Goal: Task Accomplishment & Management: Complete application form

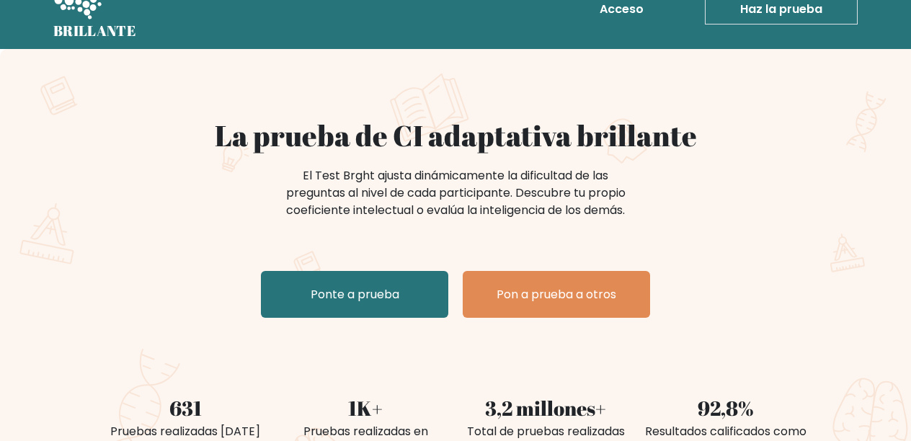
scroll to position [25, 0]
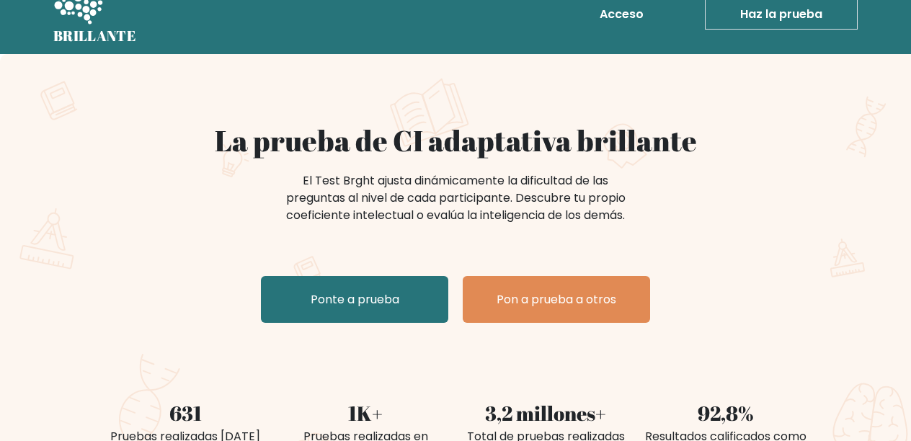
click at [758, 10] on font "Haz la prueba" at bounding box center [781, 14] width 82 height 17
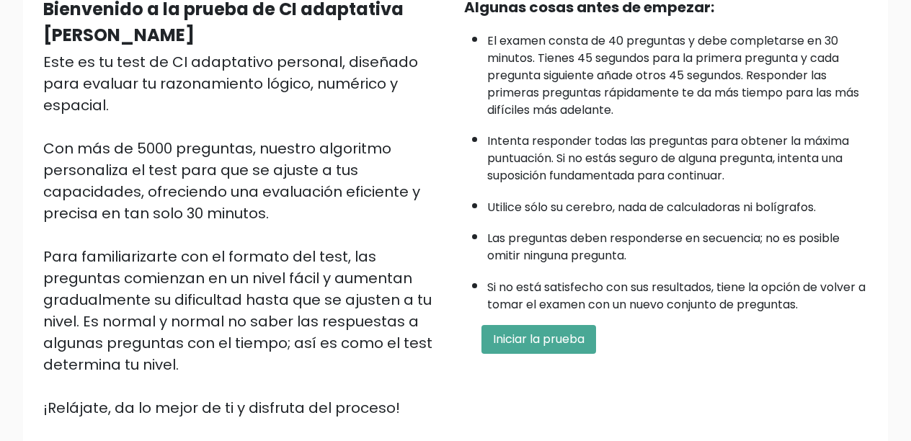
scroll to position [156, 0]
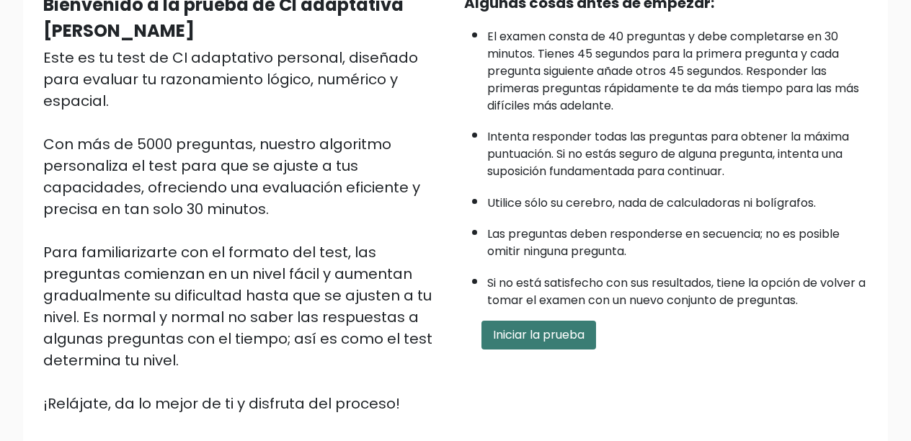
click at [557, 323] on button "Iniciar la prueba" at bounding box center [539, 335] width 115 height 29
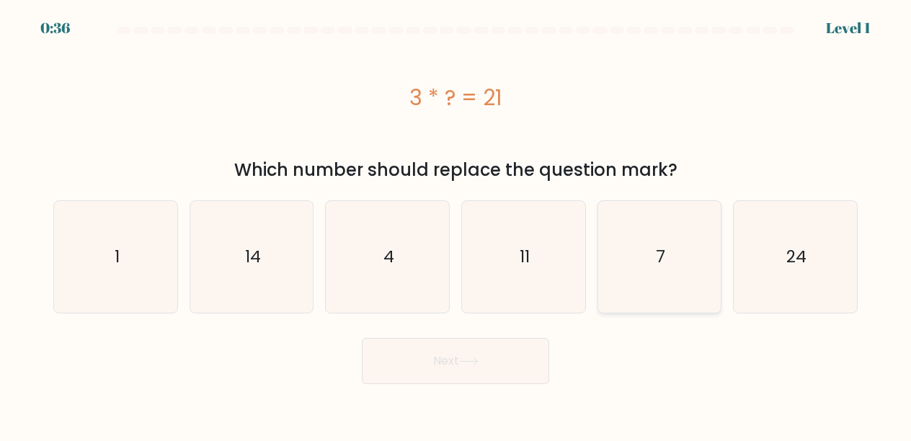
click at [636, 257] on icon "7" at bounding box center [660, 257] width 112 height 112
click at [456, 224] on input "e. 7" at bounding box center [456, 223] width 1 height 4
radio input "true"
click at [472, 367] on button "Next" at bounding box center [455, 361] width 187 height 46
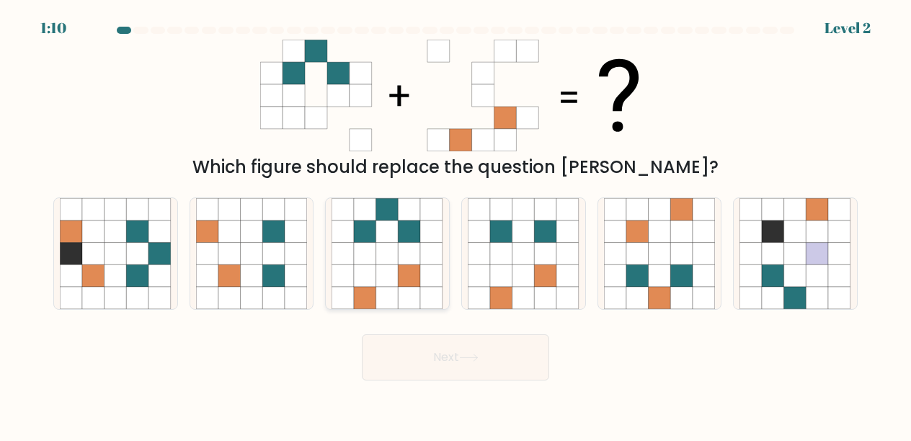
click at [406, 286] on icon at bounding box center [410, 276] width 22 height 22
click at [456, 224] on input "c." at bounding box center [456, 223] width 1 height 4
radio input "true"
click at [461, 359] on button "Next" at bounding box center [455, 358] width 187 height 46
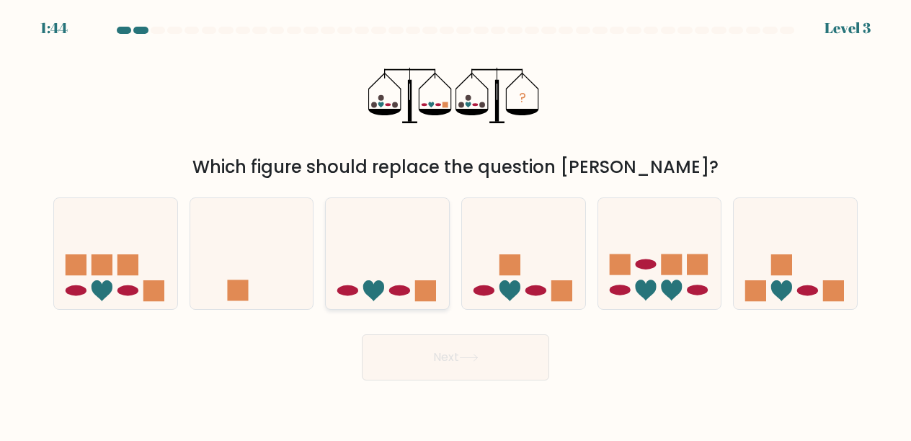
click at [415, 288] on icon at bounding box center [387, 254] width 123 height 102
click at [456, 224] on input "c." at bounding box center [456, 223] width 1 height 4
radio input "true"
click at [451, 363] on button "Next" at bounding box center [455, 358] width 187 height 46
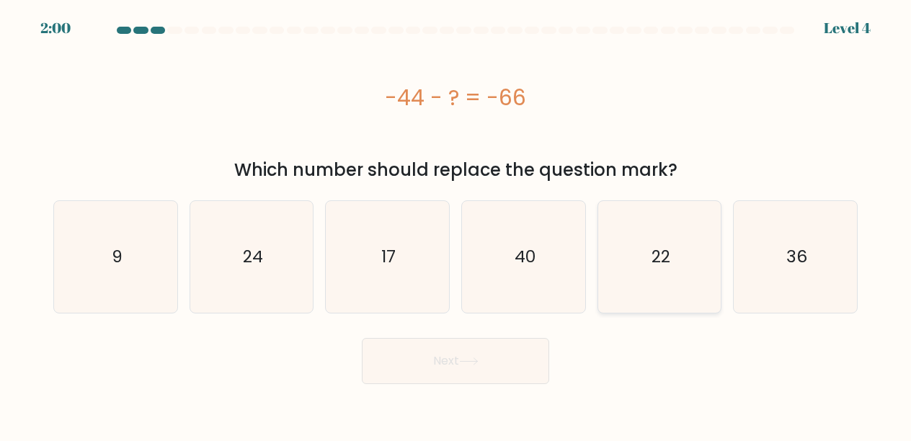
click at [645, 280] on icon "22" at bounding box center [660, 257] width 112 height 112
click at [456, 224] on input "e. 22" at bounding box center [456, 223] width 1 height 4
radio input "true"
click at [484, 357] on button "Next" at bounding box center [455, 361] width 187 height 46
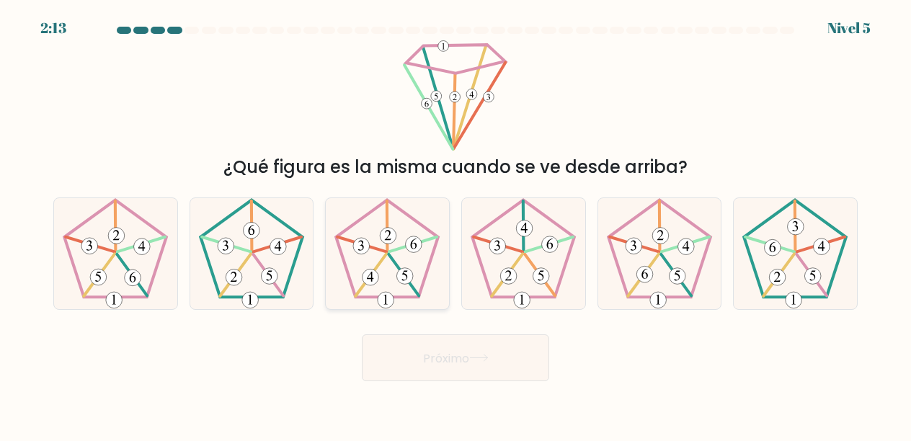
click at [418, 242] on 648 at bounding box center [414, 244] width 17 height 17
click at [456, 224] on input "do." at bounding box center [456, 223] width 1 height 4
radio input "true"
click at [434, 372] on button "Próximo" at bounding box center [455, 358] width 187 height 47
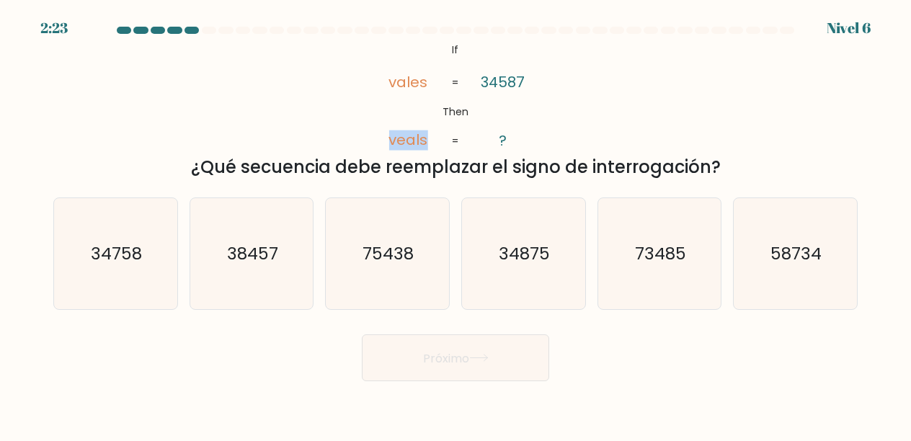
drag, startPoint x: 428, startPoint y: 142, endPoint x: 387, endPoint y: 130, distance: 42.0
click at [387, 130] on icon "@import url('https://fonts.googleapis.com/css?family=Abril+Fatface:400,100,100i…" at bounding box center [456, 96] width 182 height 112
copy tspan "veals"
drag, startPoint x: 391, startPoint y: 83, endPoint x: 431, endPoint y: 83, distance: 40.4
click at [431, 83] on icon "@import url('https://fonts.googleapis.com/css?family=Abril+Fatface:400,100,100i…" at bounding box center [456, 96] width 182 height 112
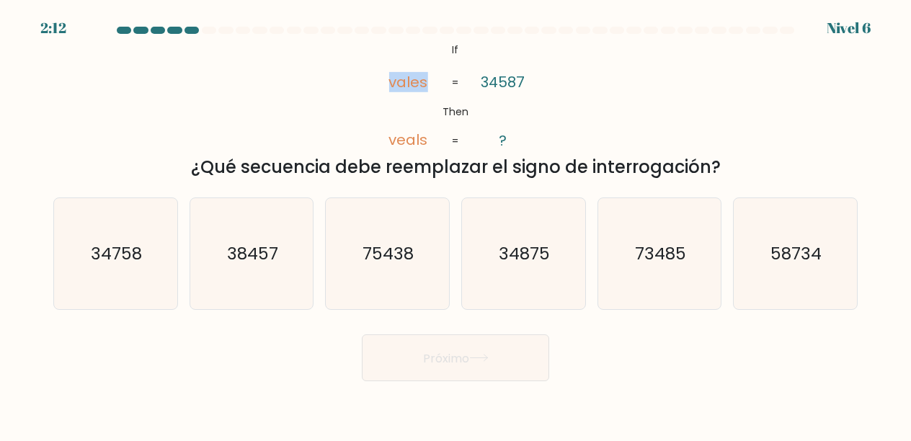
copy tspan "vales"
click at [444, 85] on icon "@import url('https://fonts.googleapis.com/css?family=Abril+Fatface:400,100,100i…" at bounding box center [456, 96] width 182 height 112
click at [427, 229] on icon "75438" at bounding box center [388, 254] width 112 height 112
click at [456, 224] on input "do. 75438" at bounding box center [456, 223] width 1 height 4
radio input "true"
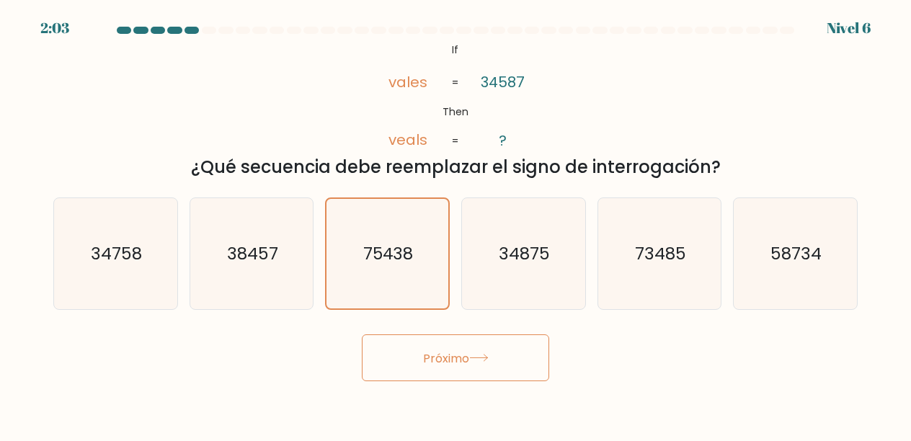
click at [456, 364] on font "Próximo" at bounding box center [446, 358] width 46 height 17
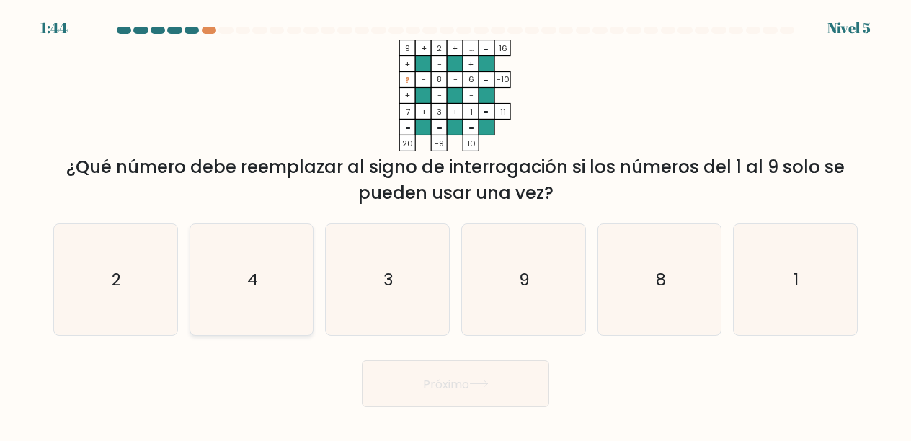
click at [243, 276] on icon "4" at bounding box center [252, 280] width 112 height 112
click at [456, 224] on input "b. 4" at bounding box center [456, 223] width 1 height 4
radio input "true"
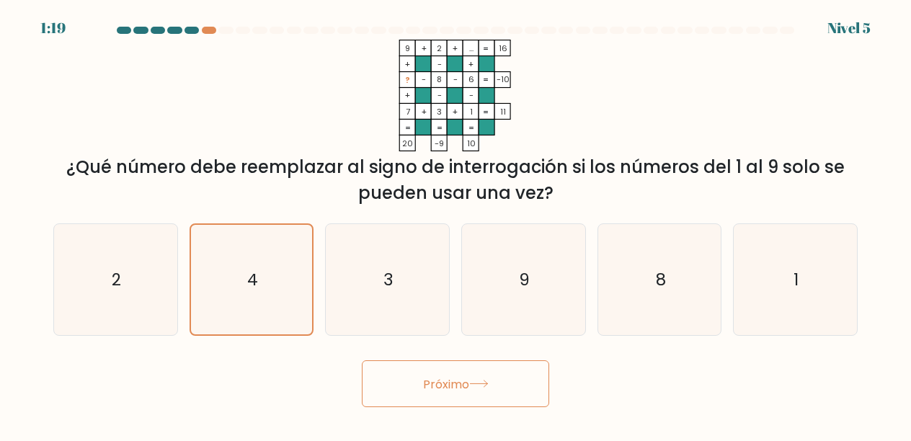
click at [475, 386] on icon at bounding box center [478, 384] width 19 height 8
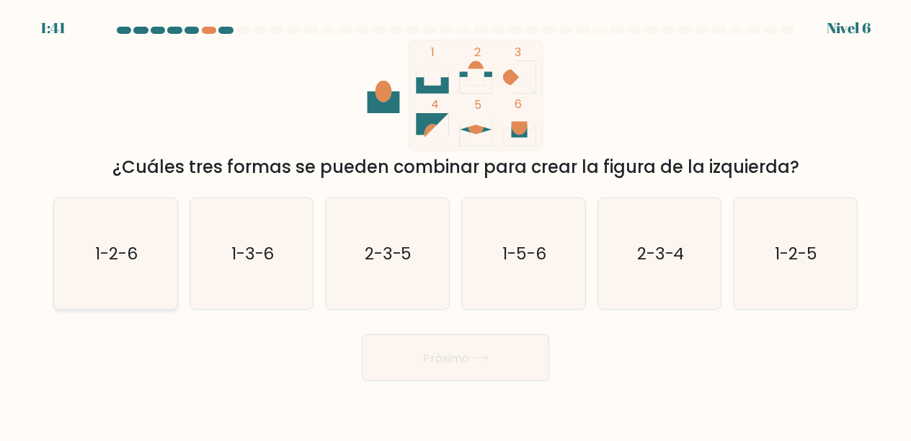
click at [142, 263] on icon "1-2-6" at bounding box center [116, 254] width 112 height 112
click at [456, 224] on input "a. 1-2-6" at bounding box center [456, 223] width 1 height 4
radio input "true"
click at [443, 354] on font "Próximo" at bounding box center [446, 358] width 46 height 17
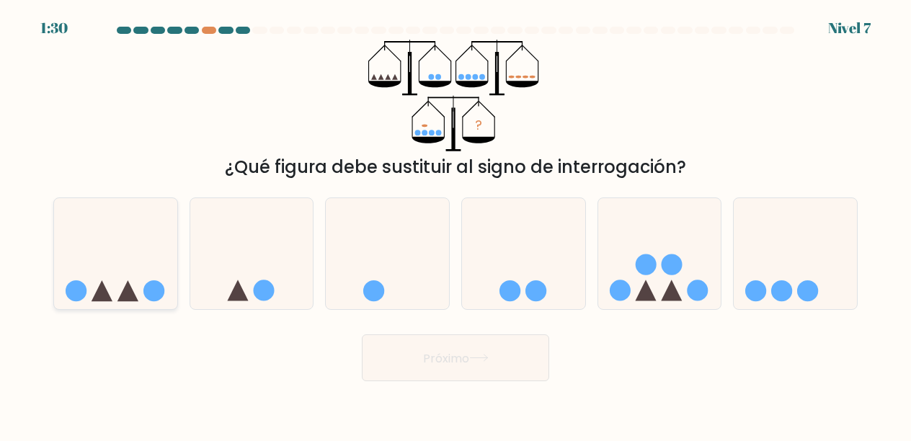
click at [131, 291] on icon at bounding box center [128, 290] width 21 height 21
click at [456, 224] on input "a." at bounding box center [456, 223] width 1 height 4
radio input "true"
click at [272, 284] on icon at bounding box center [251, 254] width 123 height 102
click at [456, 224] on input "b." at bounding box center [456, 223] width 1 height 4
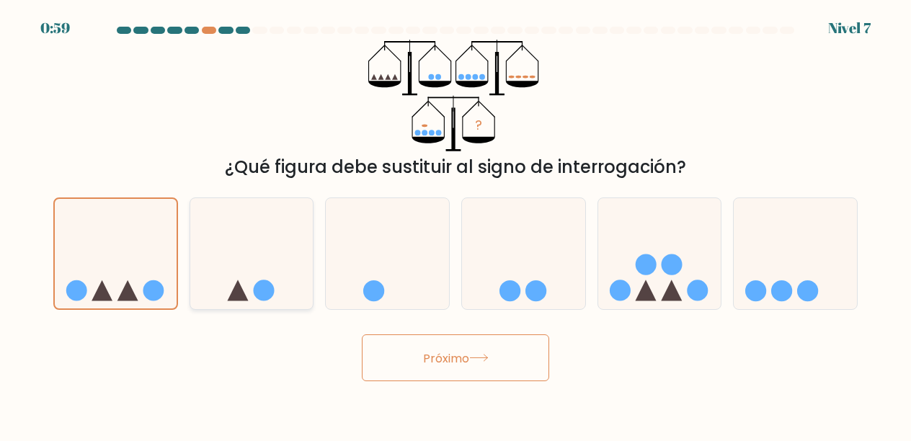
radio input "true"
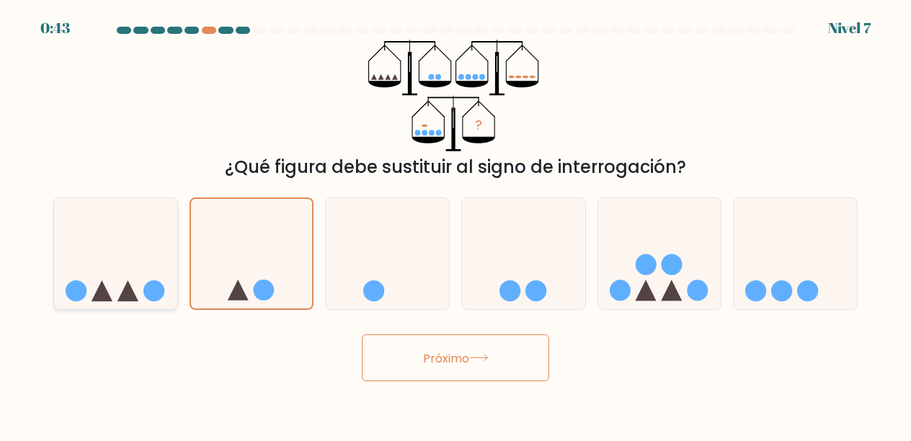
click at [133, 288] on icon at bounding box center [115, 254] width 123 height 102
click at [456, 224] on input "a." at bounding box center [456, 223] width 1 height 4
radio input "true"
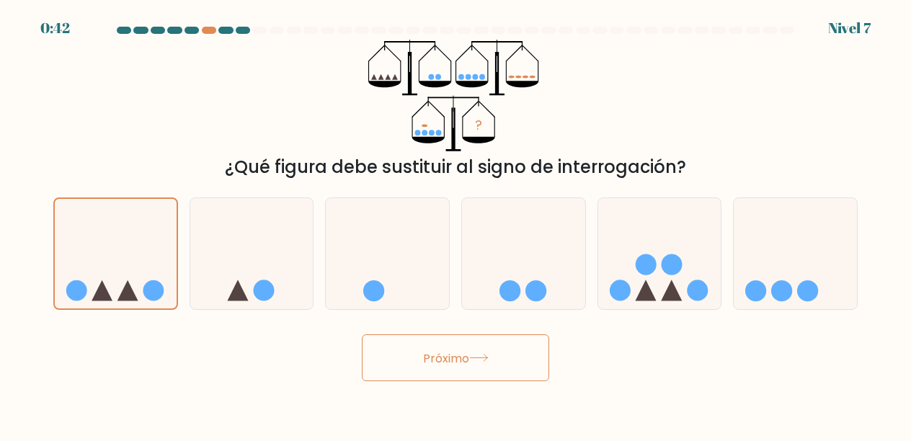
click at [458, 360] on font "Próximo" at bounding box center [446, 358] width 46 height 17
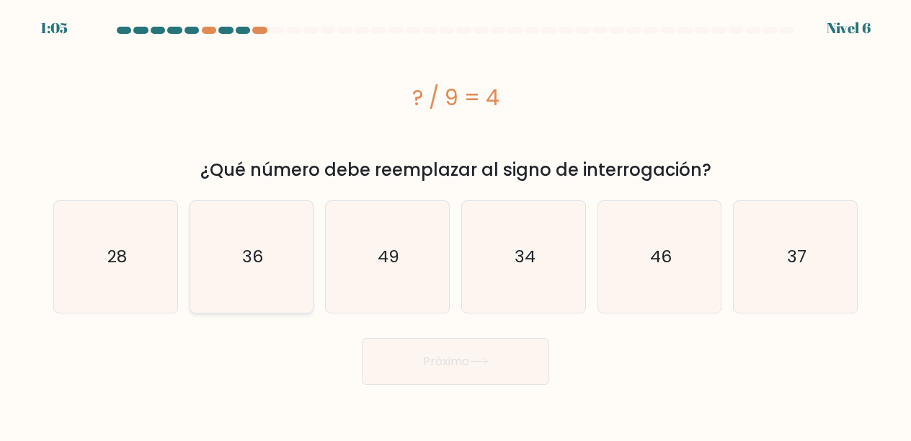
click at [271, 293] on icon "36" at bounding box center [252, 257] width 112 height 112
click at [456, 224] on input "b. 36" at bounding box center [456, 223] width 1 height 4
radio input "true"
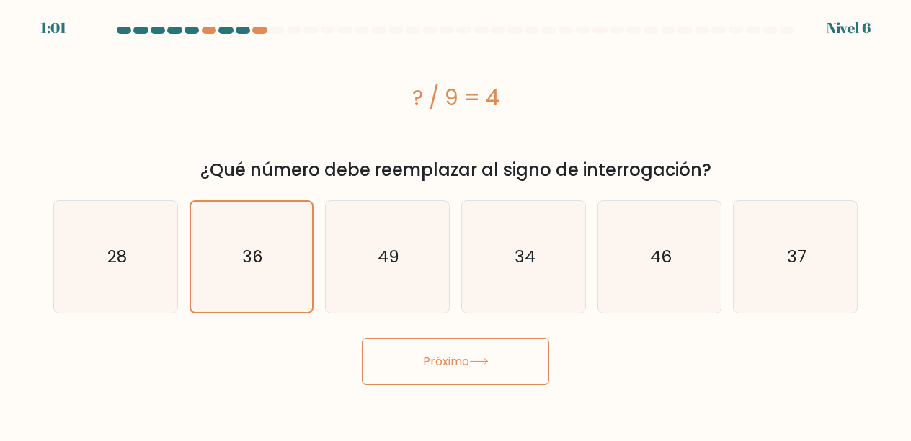
click at [446, 349] on button "Próximo" at bounding box center [455, 361] width 187 height 47
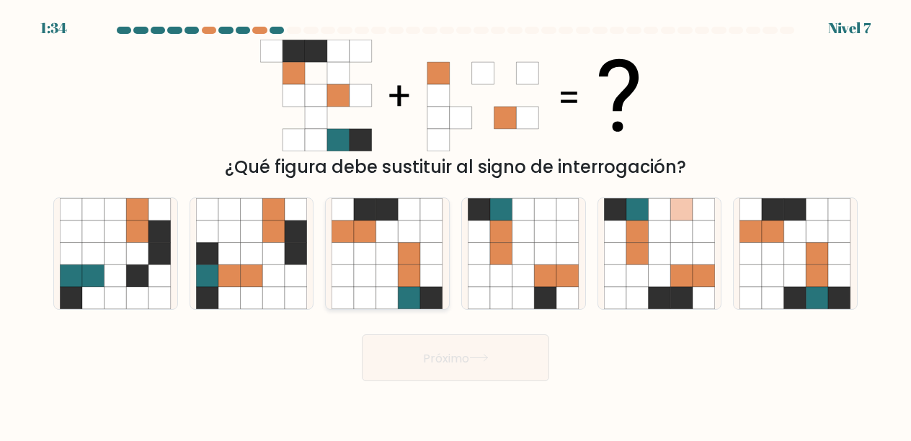
click at [390, 247] on icon at bounding box center [387, 254] width 22 height 22
click at [456, 224] on input "do." at bounding box center [456, 223] width 1 height 4
radio input "true"
click at [433, 345] on button "Próximo" at bounding box center [455, 358] width 187 height 47
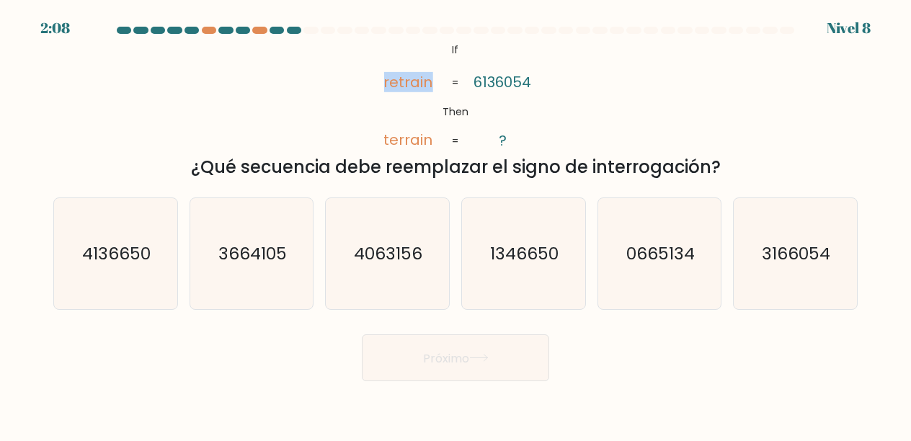
drag, startPoint x: 384, startPoint y: 80, endPoint x: 436, endPoint y: 83, distance: 52.0
click at [436, 83] on icon "@import url('https://fonts.googleapis.com/css?family=Abril+Fatface:400,100,100i…" at bounding box center [456, 96] width 182 height 112
copy tspan "retrain"
drag, startPoint x: 435, startPoint y: 103, endPoint x: 480, endPoint y: 105, distance: 45.5
click at [480, 105] on icon "@import url('https://fonts.googleapis.com/css?family=Abril+Fatface:400,100,100i…" at bounding box center [456, 96] width 182 height 112
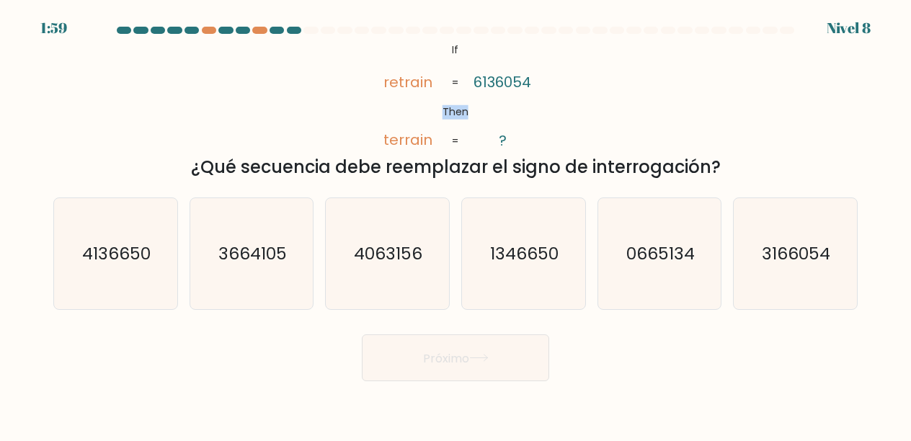
copy tspan "Then"
click at [391, 146] on tspan "terrain" at bounding box center [408, 140] width 49 height 20
drag, startPoint x: 384, startPoint y: 141, endPoint x: 434, endPoint y: 143, distance: 50.5
click at [434, 143] on icon "@import url('https://fonts.googleapis.com/css?family=Abril+Fatface:400,100,100i…" at bounding box center [456, 96] width 182 height 112
copy tspan "terrain"
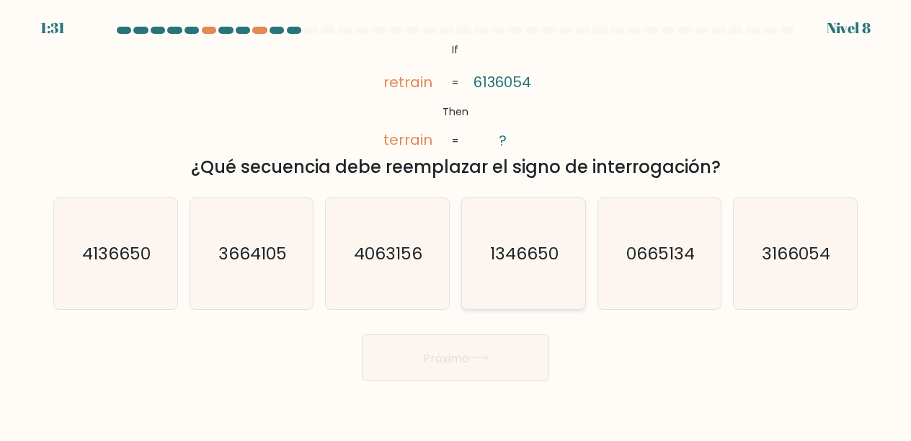
click at [513, 260] on text "1346650" at bounding box center [524, 253] width 68 height 23
click at [456, 224] on input "d. 1346650" at bounding box center [456, 223] width 1 height 4
radio input "true"
click at [482, 350] on button "Próximo" at bounding box center [455, 358] width 187 height 47
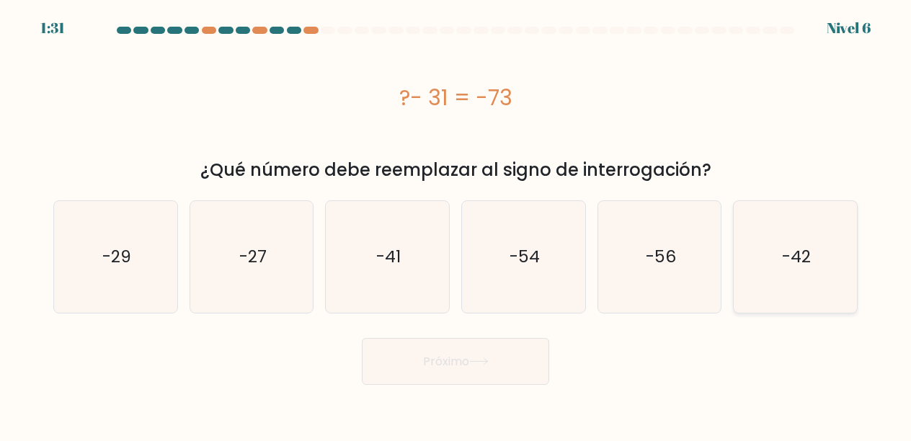
click at [798, 259] on text "-42" at bounding box center [796, 256] width 29 height 23
click at [456, 224] on input "F. -42" at bounding box center [456, 223] width 1 height 4
radio input "true"
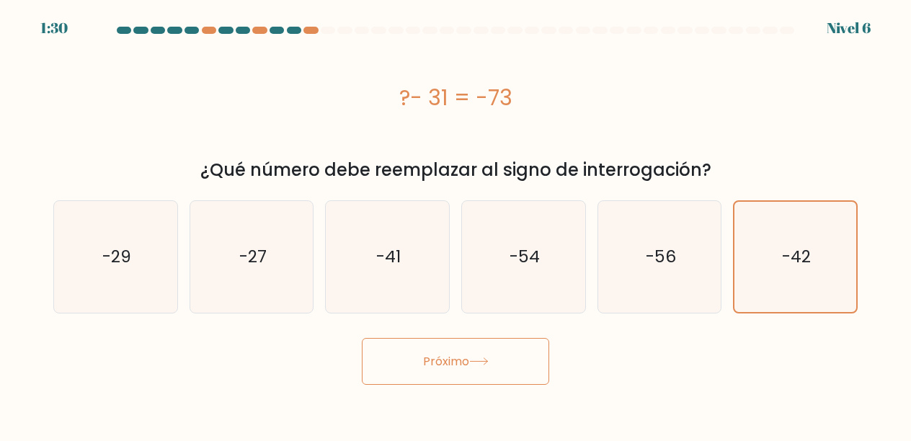
click at [492, 368] on button "Próximo" at bounding box center [455, 361] width 187 height 47
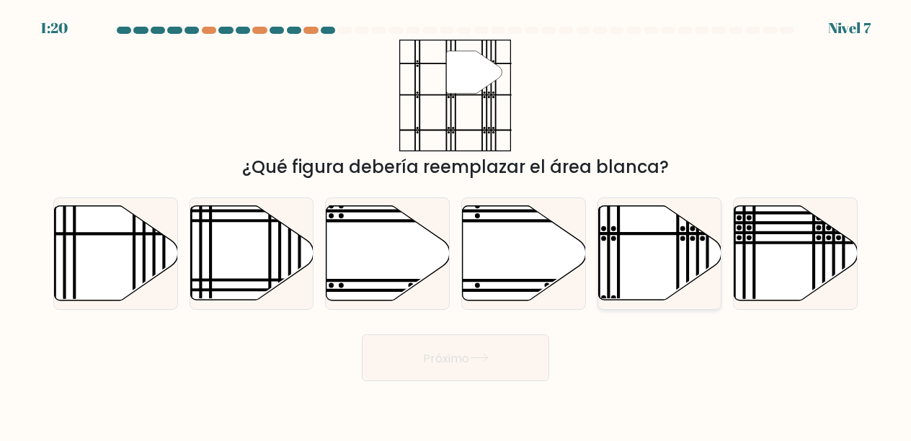
click at [683, 265] on icon at bounding box center [659, 253] width 123 height 94
click at [456, 224] on input "y." at bounding box center [456, 223] width 1 height 4
radio input "true"
click at [455, 368] on button "Próximo" at bounding box center [455, 358] width 187 height 47
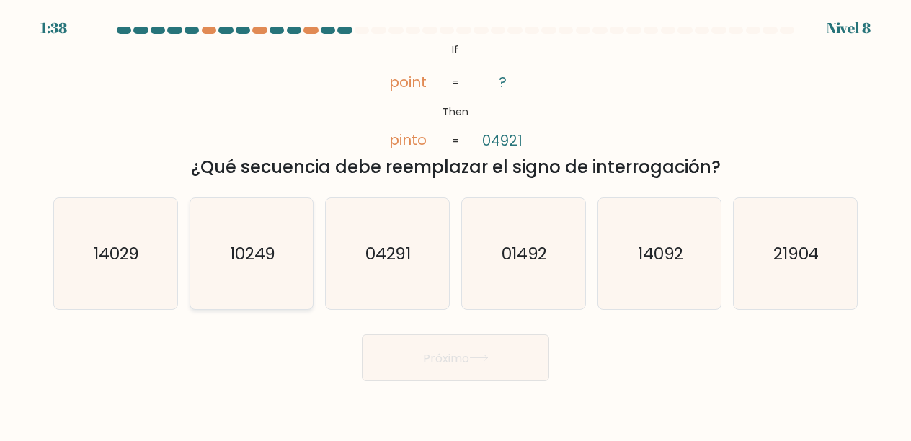
click at [275, 245] on text "10249" at bounding box center [253, 253] width 46 height 23
click at [456, 224] on input "b. 10249" at bounding box center [456, 223] width 1 height 4
radio input "true"
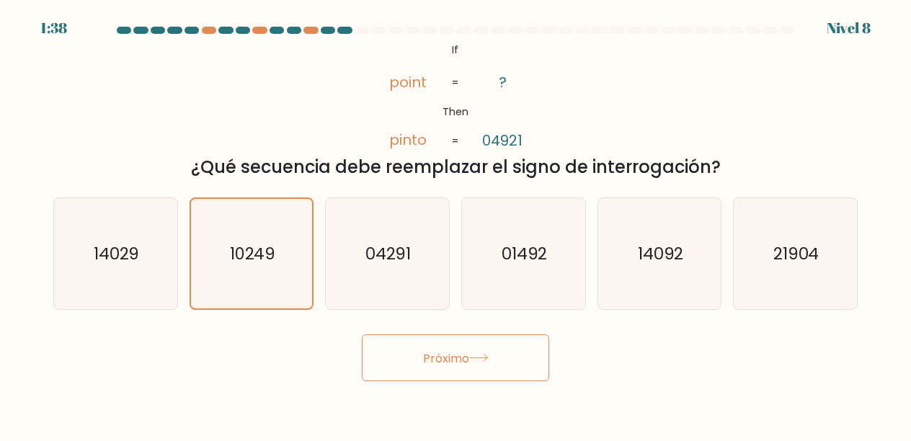
click at [433, 366] on font "Próximo" at bounding box center [446, 358] width 46 height 17
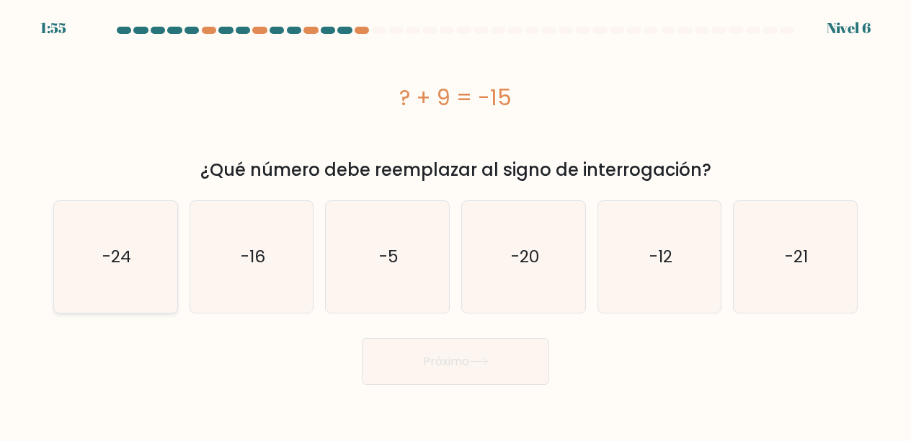
click at [120, 281] on icon "-24" at bounding box center [116, 257] width 112 height 112
click at [456, 224] on input "a. -24" at bounding box center [456, 223] width 1 height 4
radio input "true"
click at [509, 373] on button "Próximo" at bounding box center [455, 361] width 187 height 47
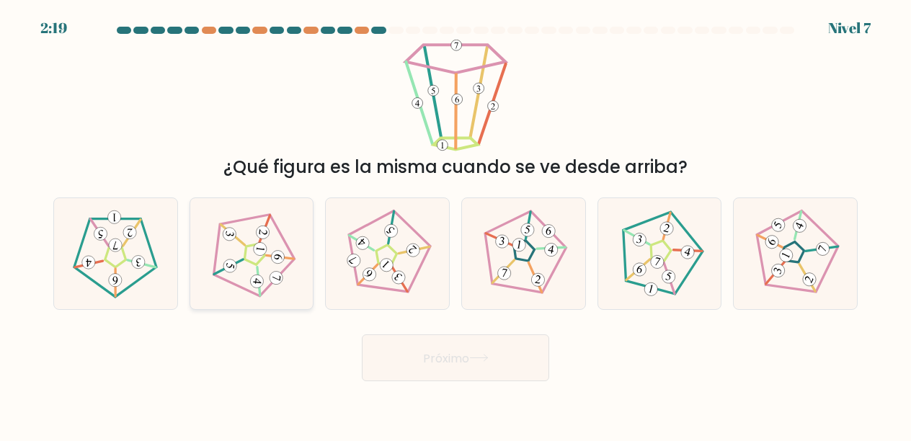
click at [247, 272] on icon at bounding box center [251, 253] width 89 height 89
click at [456, 224] on input "b." at bounding box center [456, 223] width 1 height 4
radio input "true"
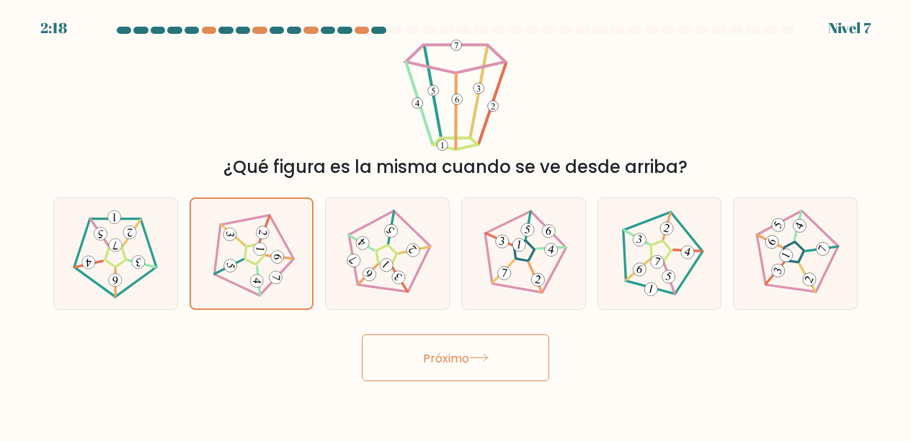
click at [460, 340] on button "Próximo" at bounding box center [455, 358] width 187 height 47
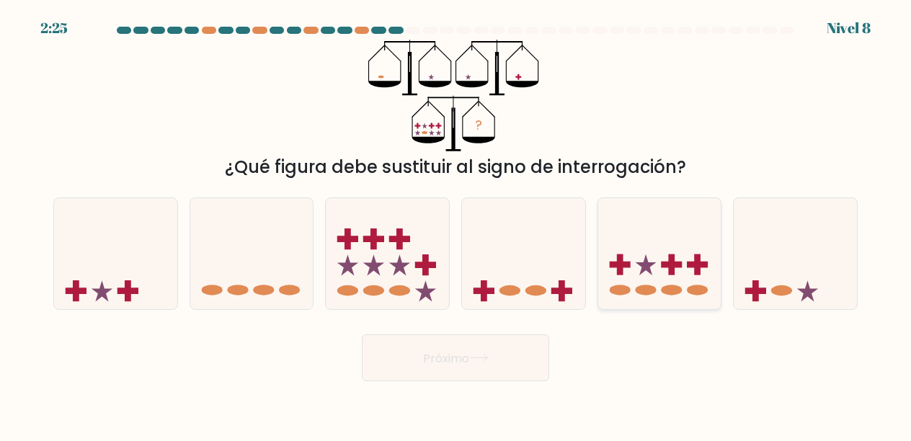
click at [632, 263] on icon at bounding box center [659, 254] width 123 height 102
click at [456, 224] on input "y." at bounding box center [456, 223] width 1 height 4
radio input "true"
click at [487, 347] on button "Próximo" at bounding box center [455, 358] width 187 height 47
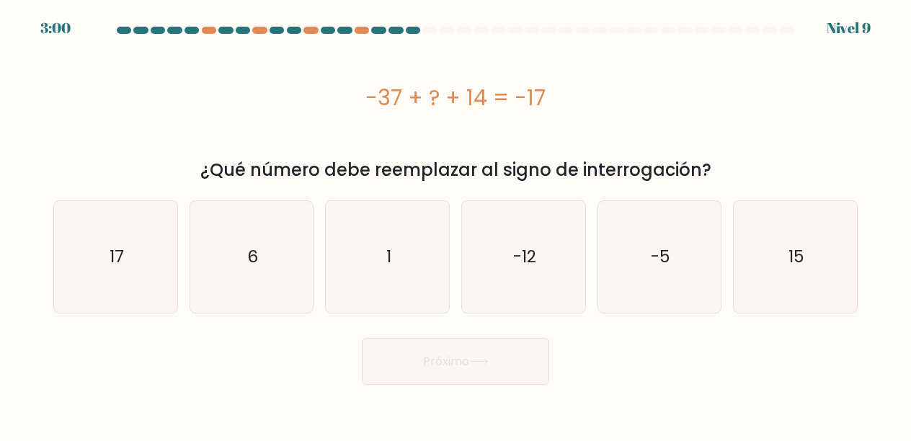
drag, startPoint x: 513, startPoint y: 93, endPoint x: 562, endPoint y: 94, distance: 49.8
click at [562, 94] on div "-37 + ? + 14 = -17" at bounding box center [455, 97] width 805 height 32
drag, startPoint x: 368, startPoint y: 92, endPoint x: 488, endPoint y: 102, distance: 120.2
click at [488, 102] on font "-37 + ? + 14 = -17" at bounding box center [456, 97] width 180 height 31
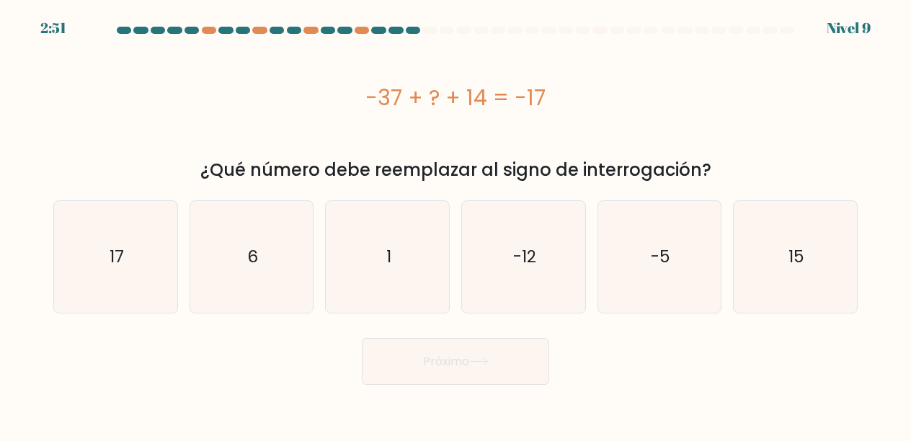
drag, startPoint x: 450, startPoint y: 96, endPoint x: 492, endPoint y: 100, distance: 42.8
click at [492, 100] on font "-37 + ? + 14 = -17" at bounding box center [456, 97] width 180 height 31
click at [443, 103] on font "-37 + ? + 14 = -17" at bounding box center [456, 97] width 180 height 31
drag, startPoint x: 486, startPoint y: 105, endPoint x: 367, endPoint y: 105, distance: 119.0
click at [367, 105] on font "-37 + ? + 14 = -17" at bounding box center [456, 97] width 180 height 31
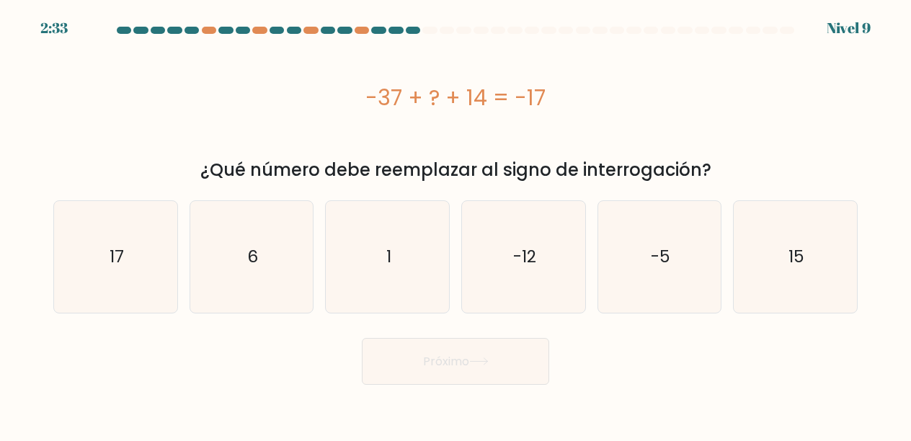
click at [482, 107] on font "-37 + ? + 14 = -17" at bounding box center [456, 97] width 180 height 31
drag, startPoint x: 469, startPoint y: 97, endPoint x: 485, endPoint y: 97, distance: 16.6
click at [485, 97] on font "-37 + ? + 14 = -17" at bounding box center [456, 97] width 180 height 31
drag, startPoint x: 379, startPoint y: 99, endPoint x: 400, endPoint y: 101, distance: 21.0
click at [400, 101] on font "-37 + ? + 14 = -17" at bounding box center [456, 97] width 180 height 31
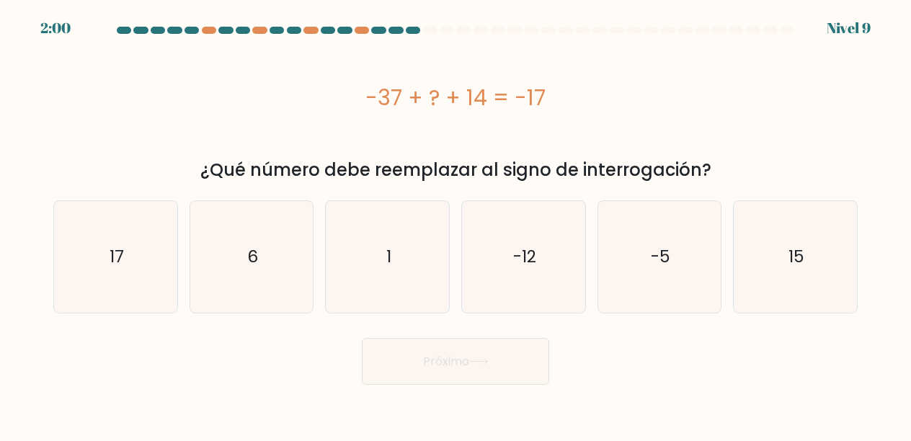
click at [490, 102] on font "-37 + ? + 14 = -17" at bounding box center [456, 97] width 180 height 31
click at [226, 262] on icon "6" at bounding box center [252, 257] width 112 height 112
click at [456, 224] on input "b. 6" at bounding box center [456, 223] width 1 height 4
radio input "true"
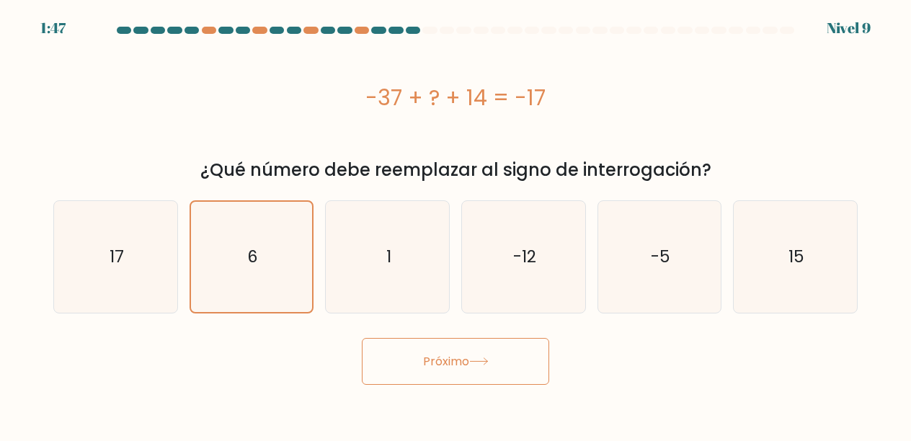
click at [443, 366] on font "Próximo" at bounding box center [446, 361] width 46 height 17
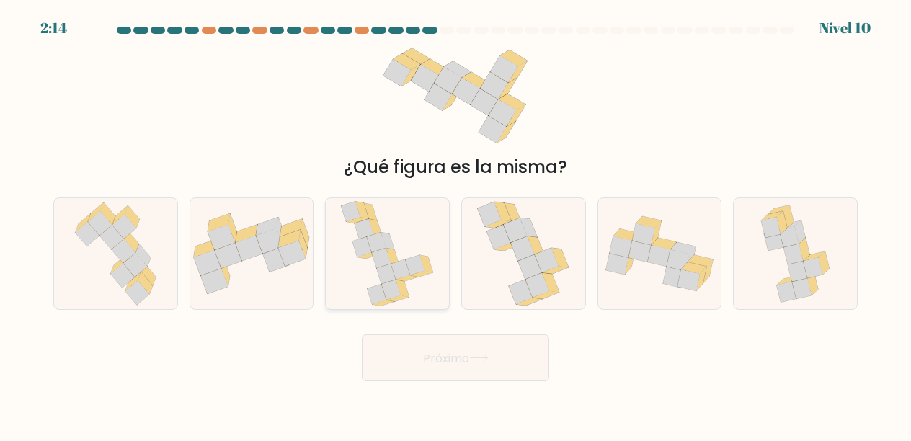
click at [392, 247] on icon at bounding box center [387, 240] width 13 height 17
click at [456, 224] on input "do." at bounding box center [456, 223] width 1 height 4
radio input "true"
click at [447, 359] on font "Próximo" at bounding box center [446, 358] width 46 height 17
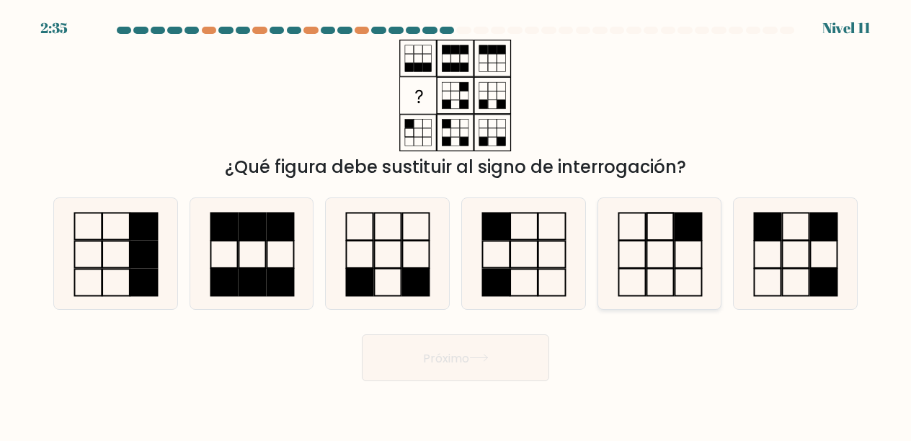
click at [648, 261] on icon at bounding box center [660, 254] width 112 height 112
click at [456, 224] on input "y." at bounding box center [456, 223] width 1 height 4
radio input "true"
click at [497, 348] on button "Próximo" at bounding box center [455, 358] width 187 height 47
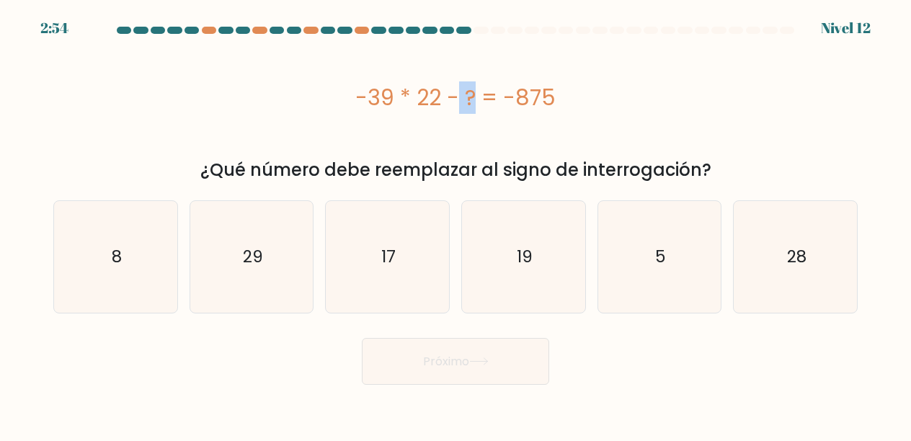
drag, startPoint x: 371, startPoint y: 99, endPoint x: 391, endPoint y: 99, distance: 20.9
click at [391, 99] on font "-39 * 22 - ? = -875" at bounding box center [455, 97] width 200 height 31
click at [426, 101] on font "-39 * 22 - ? = -875" at bounding box center [455, 97] width 200 height 31
drag, startPoint x: 420, startPoint y: 97, endPoint x: 438, endPoint y: 98, distance: 18.0
click at [427, 98] on font "-39 * 22 - ? = -875" at bounding box center [455, 97] width 200 height 31
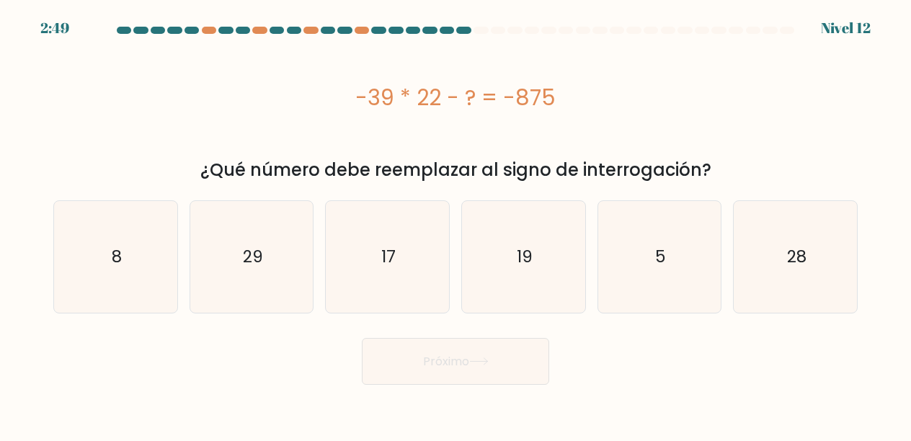
click at [470, 99] on font "-39 * 22 - ? = -875" at bounding box center [455, 97] width 200 height 31
click at [409, 280] on icon "17" at bounding box center [388, 257] width 112 height 112
click at [456, 224] on input "do. 17" at bounding box center [456, 223] width 1 height 4
radio input "true"
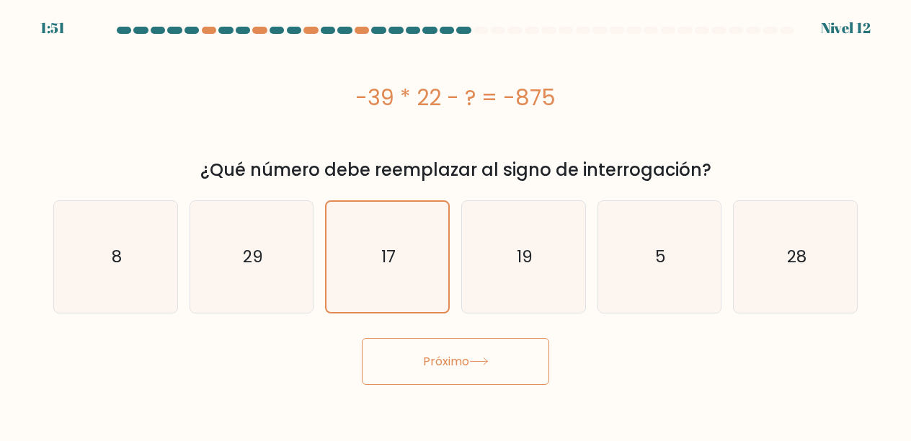
click at [443, 356] on font "Próximo" at bounding box center [446, 361] width 46 height 17
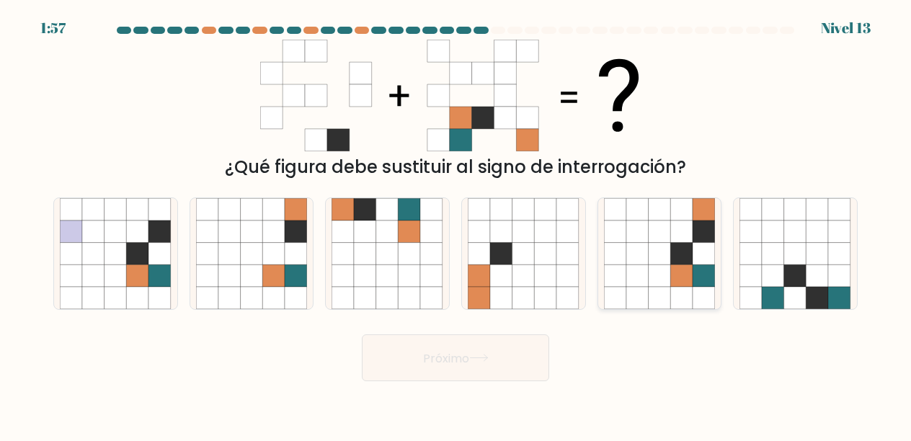
click at [652, 283] on icon at bounding box center [660, 276] width 22 height 22
click at [456, 224] on input "y." at bounding box center [456, 223] width 1 height 4
radio input "true"
click at [410, 363] on button "Próximo" at bounding box center [455, 358] width 187 height 47
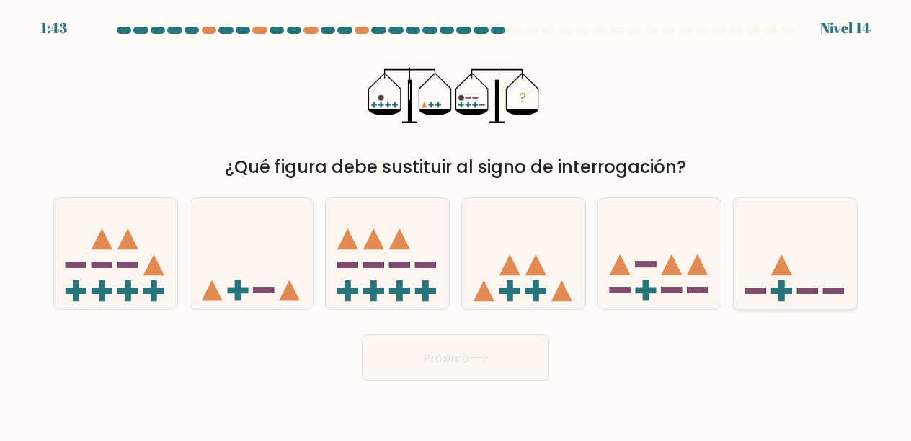
click at [810, 278] on icon at bounding box center [795, 254] width 123 height 102
click at [456, 224] on input "F." at bounding box center [456, 223] width 1 height 4
radio input "true"
click at [530, 337] on button "Próximo" at bounding box center [455, 358] width 187 height 47
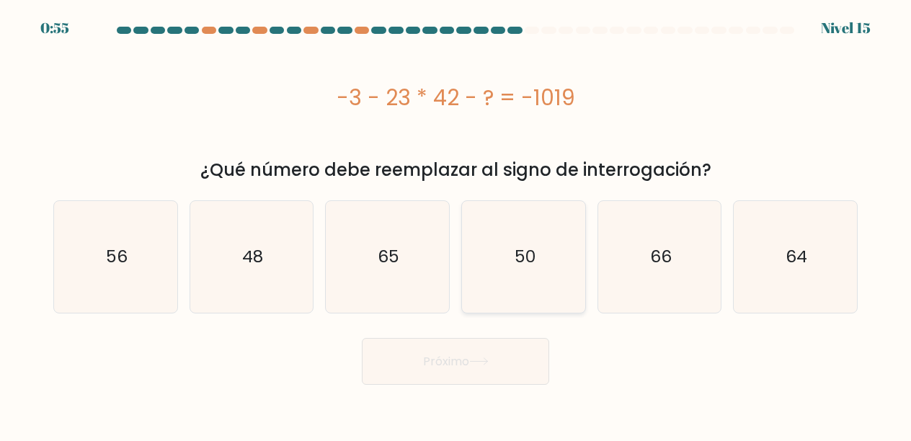
click at [487, 276] on icon "50" at bounding box center [524, 257] width 112 height 112
click at [456, 224] on input "d. 50" at bounding box center [456, 223] width 1 height 4
radio input "true"
click at [466, 376] on button "Próximo" at bounding box center [455, 361] width 187 height 47
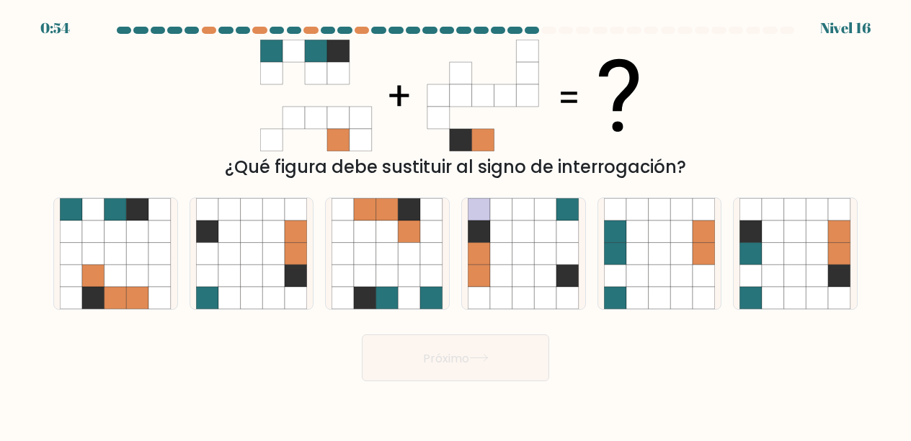
click at [466, 365] on font "Próximo" at bounding box center [446, 358] width 46 height 17
click at [844, 247] on icon at bounding box center [840, 254] width 22 height 22
click at [456, 224] on input "F." at bounding box center [456, 223] width 1 height 4
radio input "true"
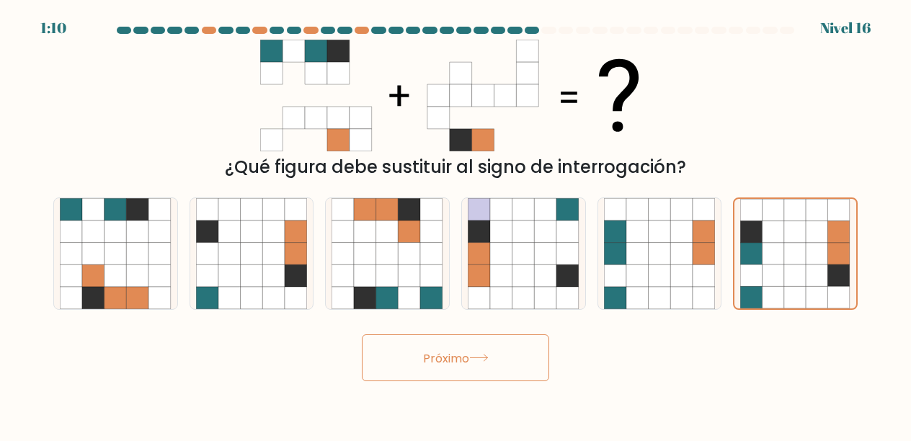
click at [429, 348] on button "Próximo" at bounding box center [455, 358] width 187 height 47
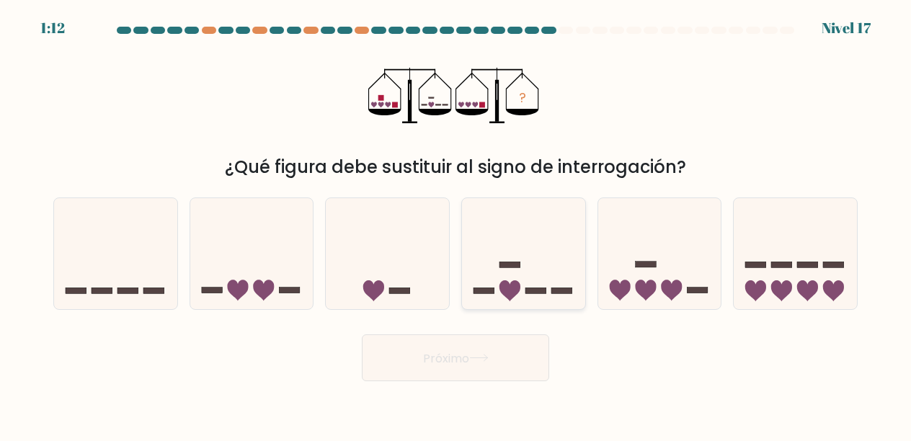
click at [568, 293] on icon at bounding box center [523, 254] width 123 height 102
click at [456, 224] on input "d." at bounding box center [456, 223] width 1 height 4
radio input "true"
click at [518, 363] on button "Próximo" at bounding box center [455, 358] width 187 height 47
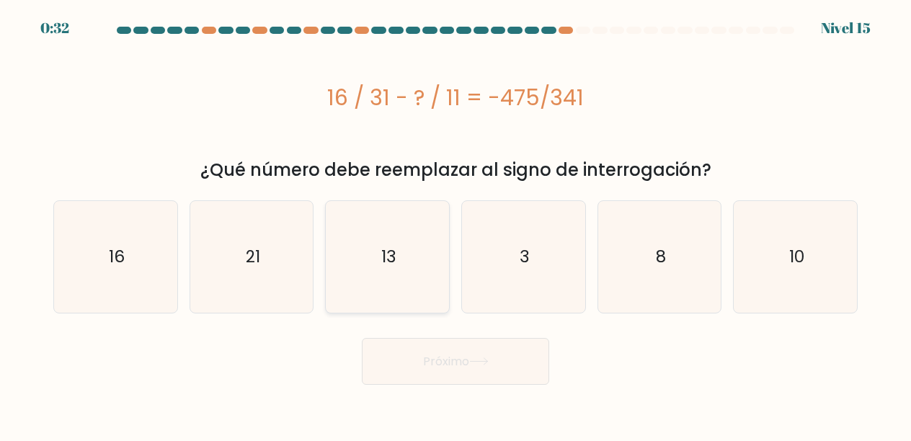
click at [366, 251] on icon "13" at bounding box center [388, 257] width 112 height 112
click at [456, 224] on input "do. 13" at bounding box center [456, 223] width 1 height 4
radio input "true"
click at [429, 364] on font "Próximo" at bounding box center [446, 361] width 46 height 17
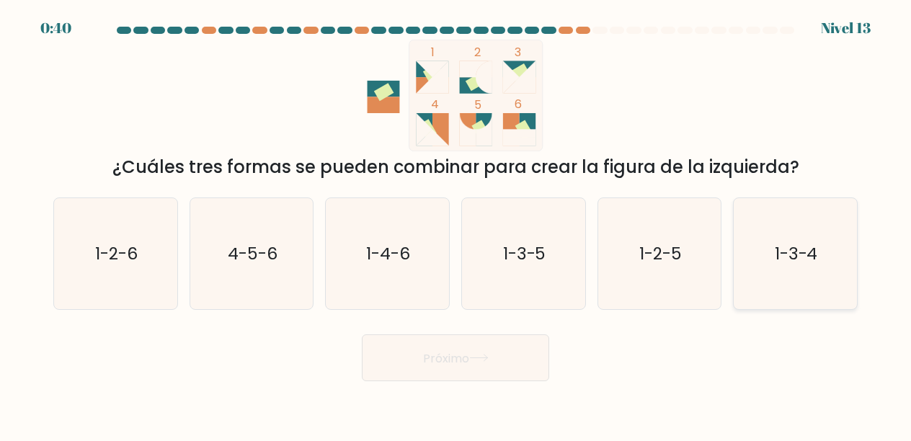
click at [811, 273] on icon "1-3-4" at bounding box center [796, 254] width 112 height 112
click at [456, 224] on input "F. 1-3-4" at bounding box center [456, 223] width 1 height 4
radio input "true"
click at [458, 357] on font "Próximo" at bounding box center [446, 358] width 46 height 17
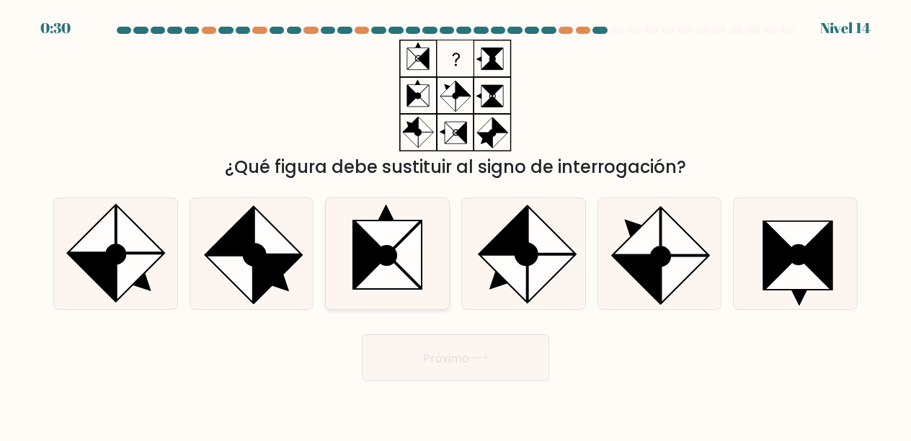
click at [370, 273] on icon at bounding box center [388, 272] width 67 height 33
click at [456, 224] on input "do." at bounding box center [456, 223] width 1 height 4
radio input "true"
click at [425, 352] on font "Próximo" at bounding box center [446, 358] width 46 height 17
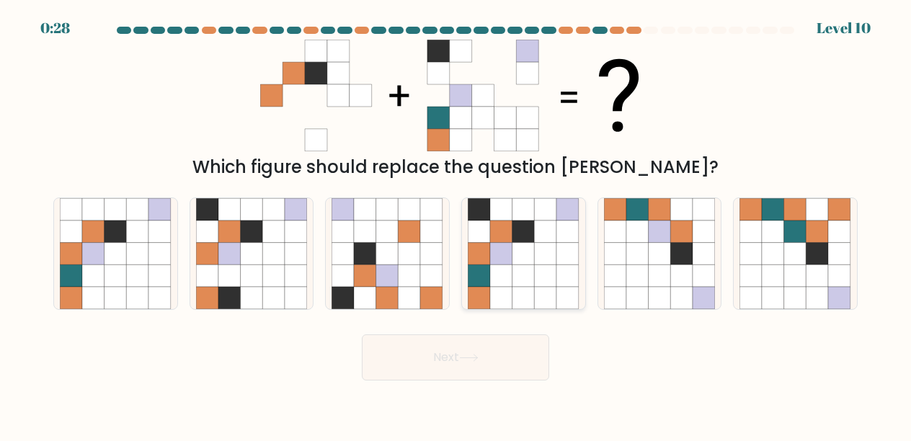
click at [527, 244] on icon at bounding box center [524, 254] width 22 height 22
click at [456, 224] on input "d." at bounding box center [456, 223] width 1 height 4
radio input "true"
click at [497, 356] on button "Next" at bounding box center [455, 358] width 187 height 46
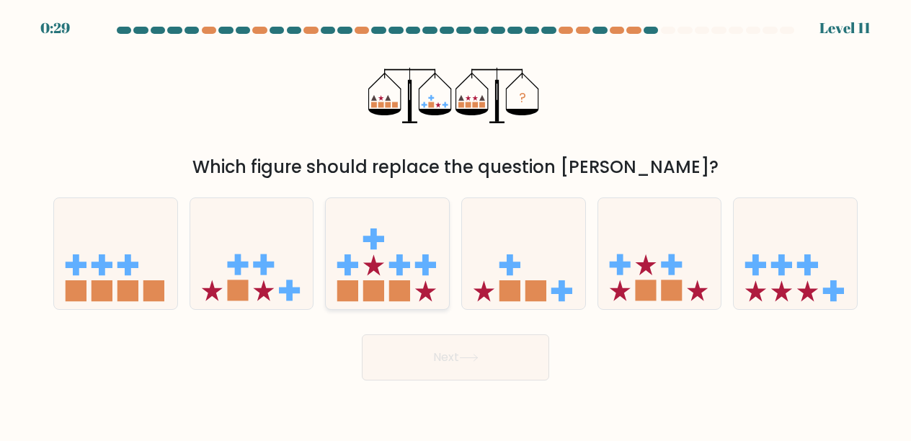
click at [392, 283] on rect at bounding box center [399, 290] width 21 height 21
click at [456, 224] on input "c." at bounding box center [456, 223] width 1 height 4
radio input "true"
click at [405, 360] on button "Next" at bounding box center [455, 358] width 187 height 46
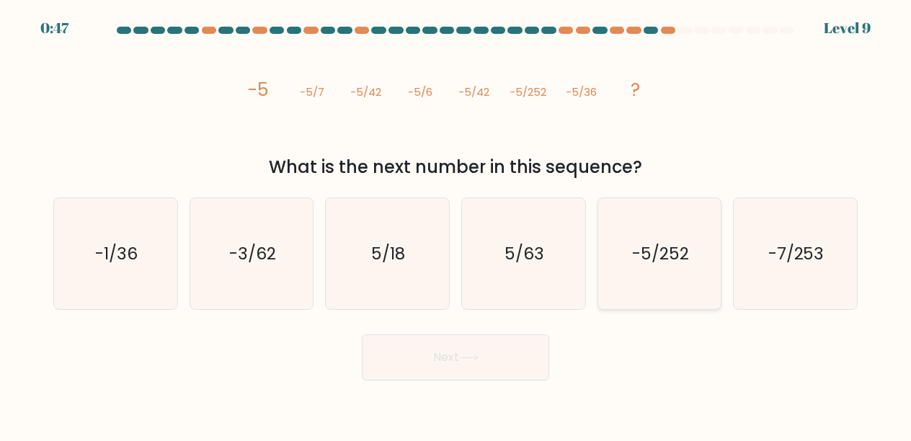
click at [634, 249] on text "-5/252" at bounding box center [660, 253] width 57 height 23
click at [456, 224] on input "e. -5/252" at bounding box center [456, 223] width 1 height 4
radio input "true"
click at [540, 342] on button "Next" at bounding box center [455, 358] width 187 height 46
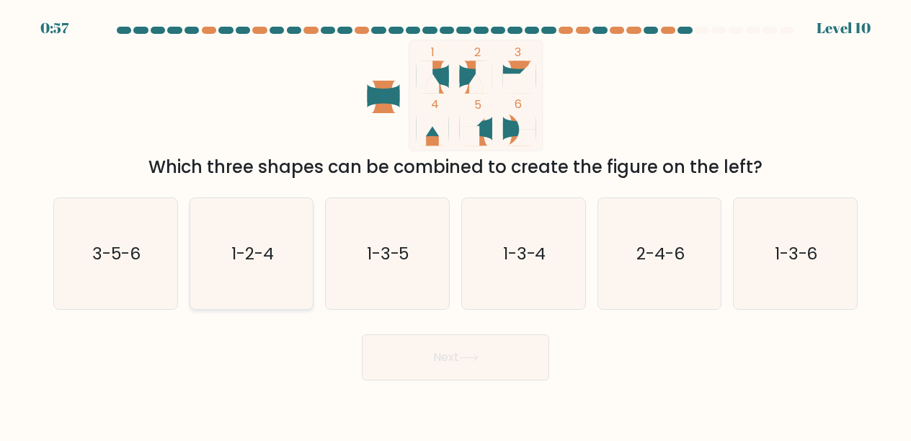
click at [297, 226] on icon "1-2-4" at bounding box center [252, 254] width 112 height 112
click at [456, 224] on input "b. 1-2-4" at bounding box center [456, 223] width 1 height 4
radio input "true"
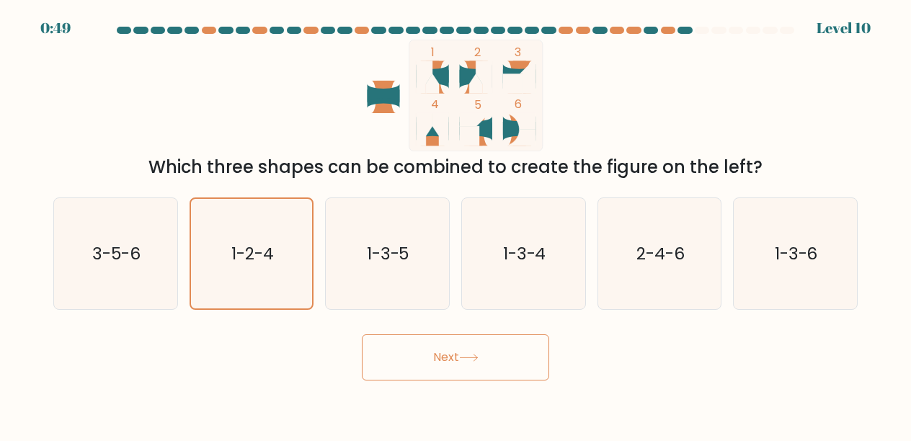
click at [443, 360] on button "Next" at bounding box center [455, 358] width 187 height 46
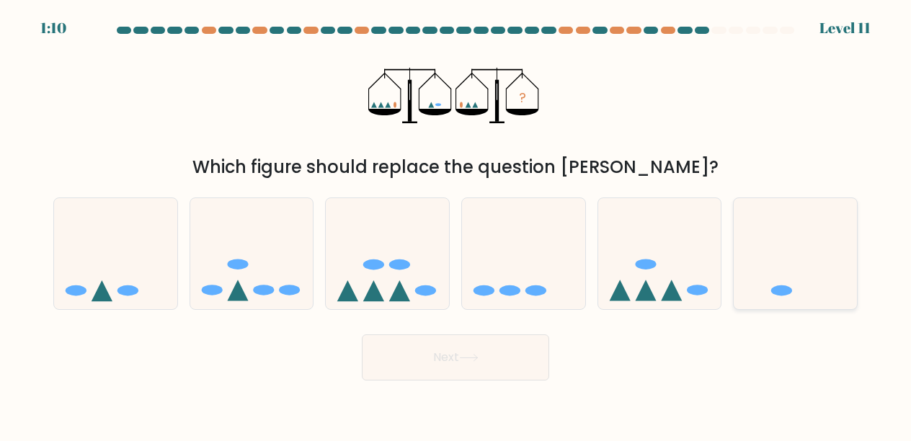
click at [818, 282] on icon at bounding box center [795, 254] width 123 height 102
click at [456, 224] on input "f." at bounding box center [456, 223] width 1 height 4
radio input "true"
click at [517, 355] on button "Next" at bounding box center [455, 358] width 187 height 46
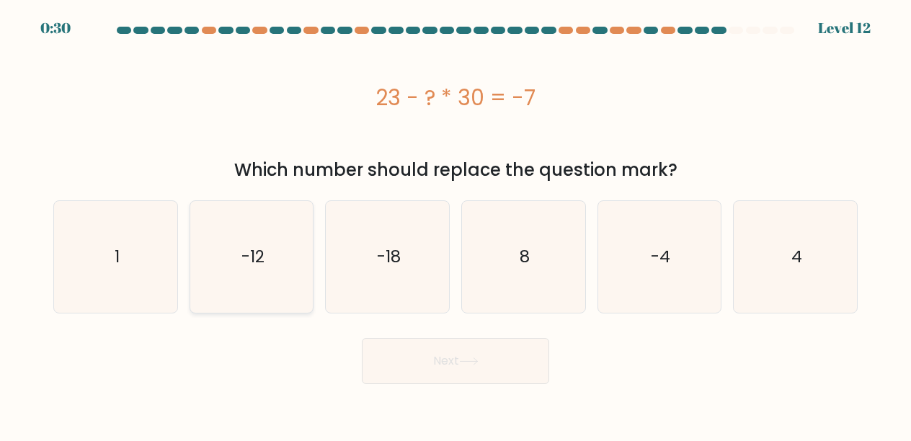
click at [286, 278] on icon "-12" at bounding box center [252, 257] width 112 height 112
click at [456, 224] on input "b. -12" at bounding box center [456, 223] width 1 height 4
radio input "true"
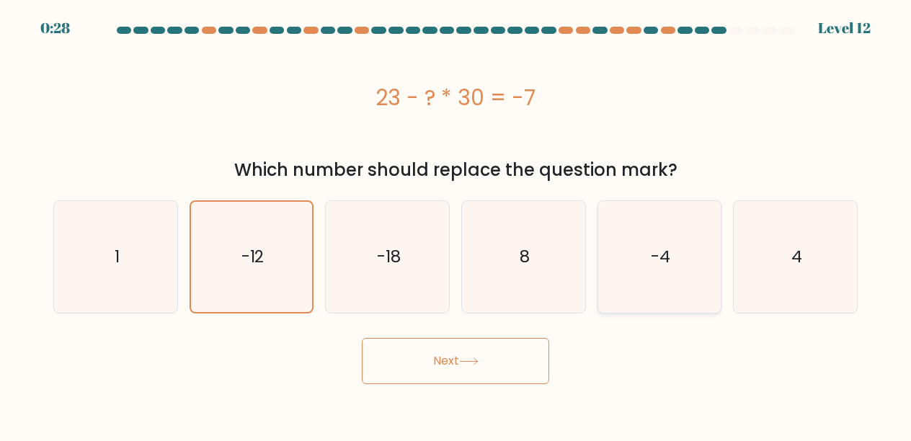
click at [604, 283] on icon "-4" at bounding box center [660, 257] width 112 height 112
click at [456, 224] on input "e. -4" at bounding box center [456, 223] width 1 height 4
radio input "true"
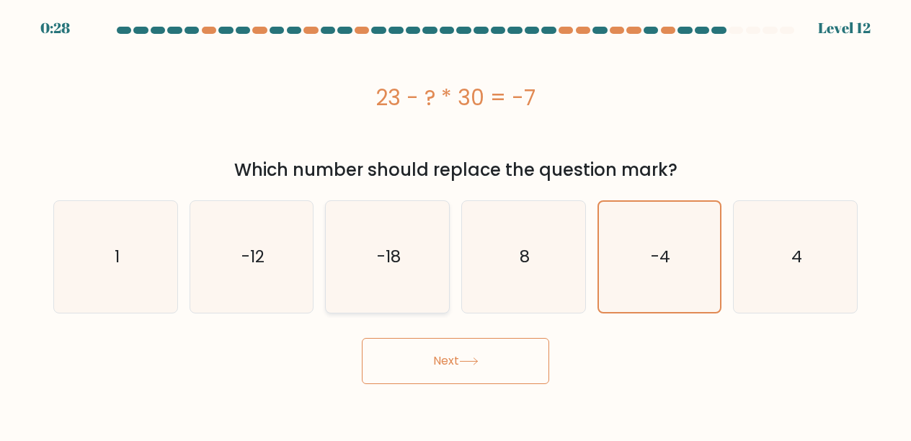
click at [425, 289] on icon "-18" at bounding box center [388, 257] width 112 height 112
click at [456, 224] on input "c. -18" at bounding box center [456, 223] width 1 height 4
radio input "true"
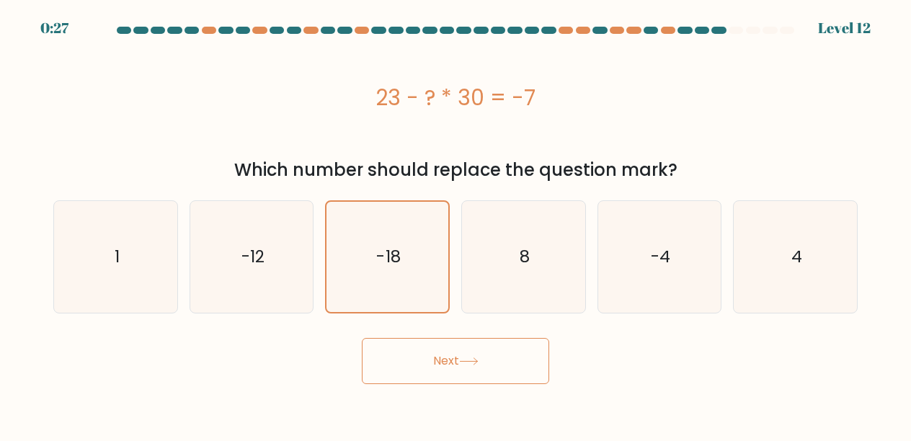
click at [429, 346] on button "Next" at bounding box center [455, 361] width 187 height 46
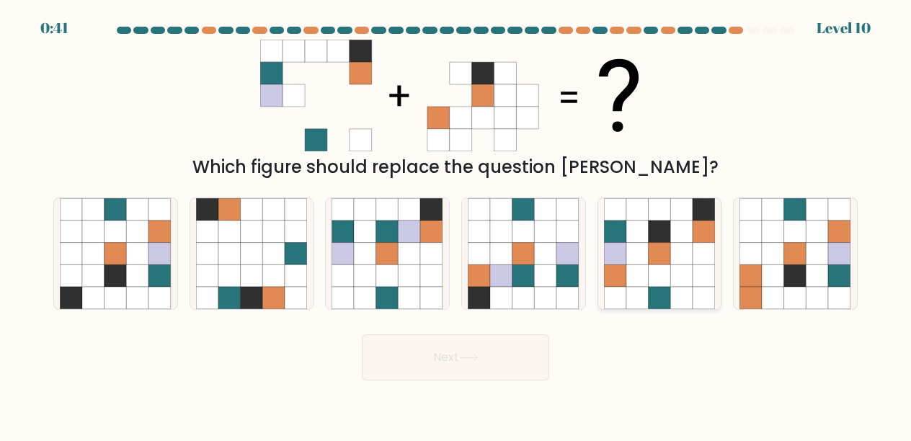
click at [714, 229] on icon at bounding box center [704, 232] width 22 height 22
click at [456, 224] on input "e." at bounding box center [456, 223] width 1 height 4
radio input "true"
click at [475, 353] on button "Next" at bounding box center [455, 358] width 187 height 46
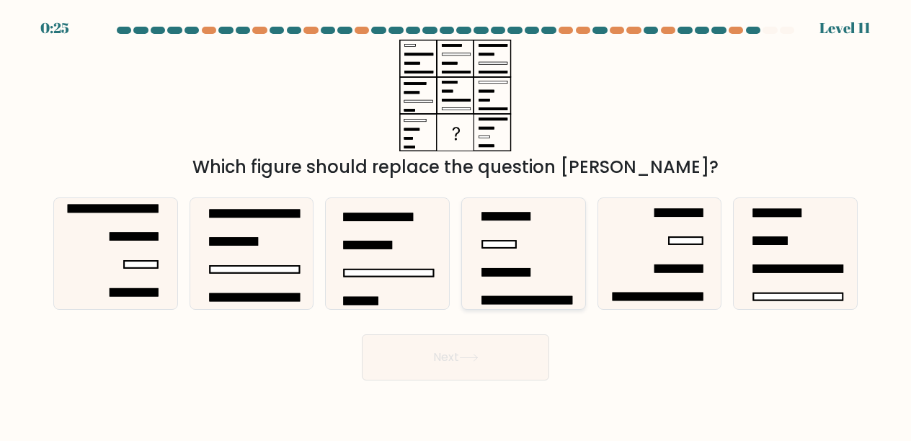
click at [530, 270] on rect at bounding box center [506, 272] width 48 height 7
click at [456, 224] on input "d." at bounding box center [456, 223] width 1 height 4
radio input "true"
click at [458, 355] on button "Next" at bounding box center [455, 358] width 187 height 46
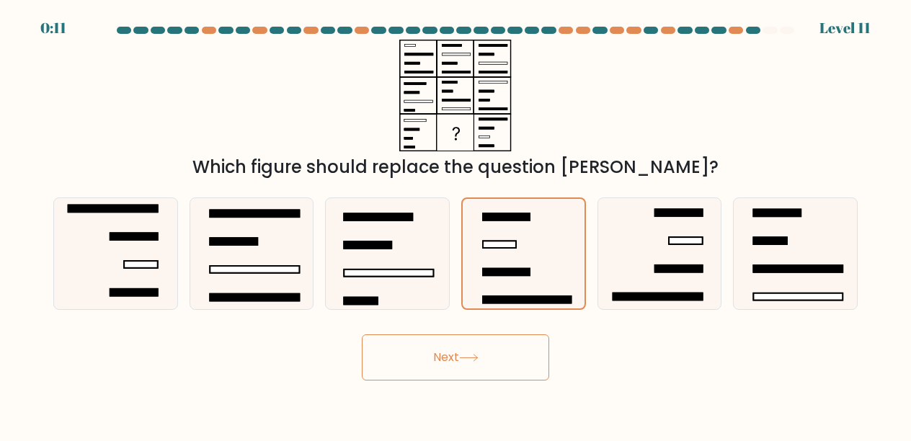
click at [487, 360] on button "Next" at bounding box center [455, 358] width 187 height 46
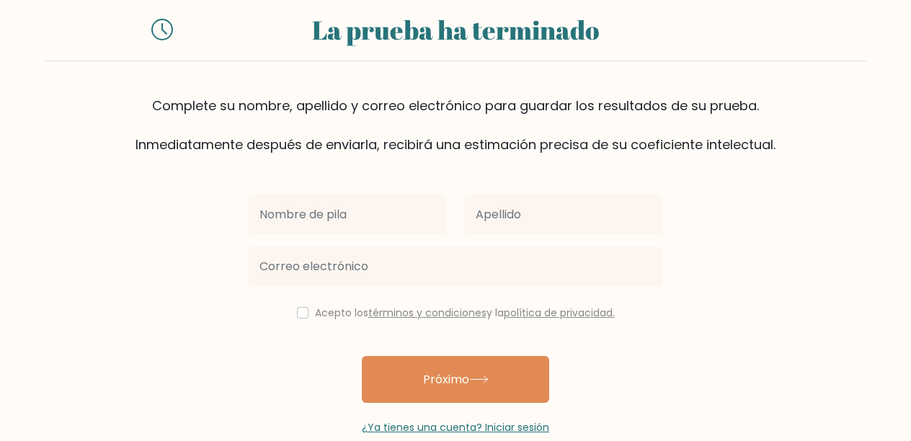
scroll to position [43, 0]
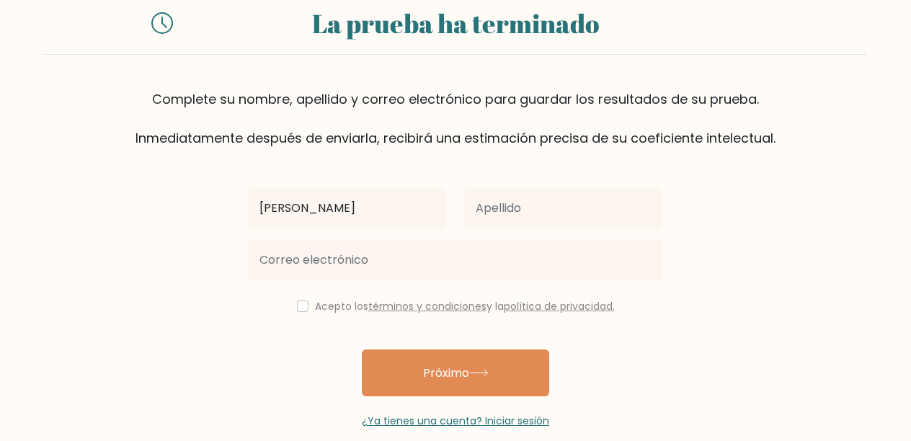
type input "[PERSON_NAME]"
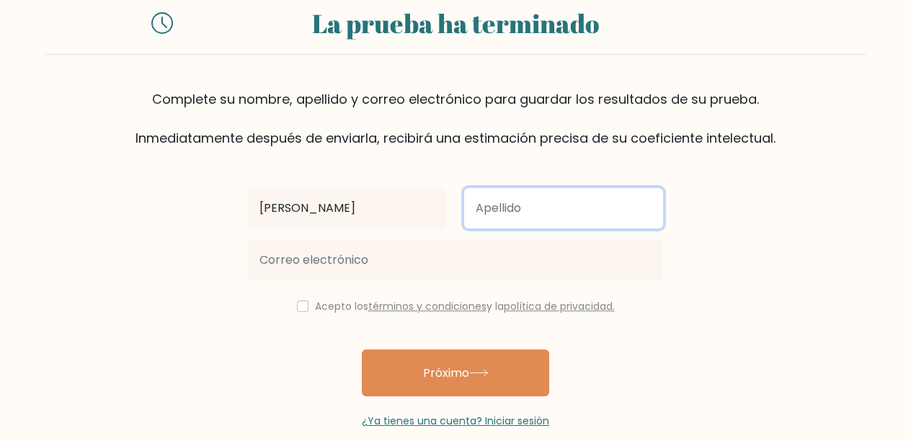
click at [522, 220] on input "text" at bounding box center [563, 208] width 199 height 40
type input "[PERSON_NAME]"
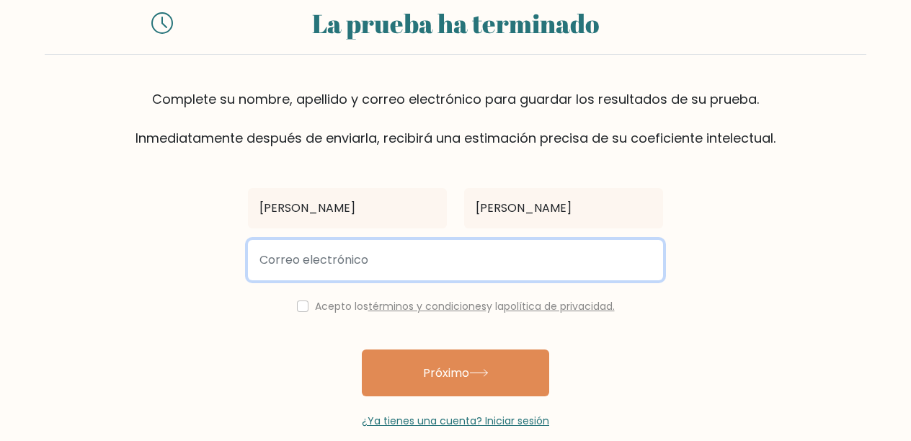
click at [439, 267] on input "email" at bounding box center [455, 260] width 415 height 40
type input "[EMAIL_ADDRESS][DOMAIN_NAME]"
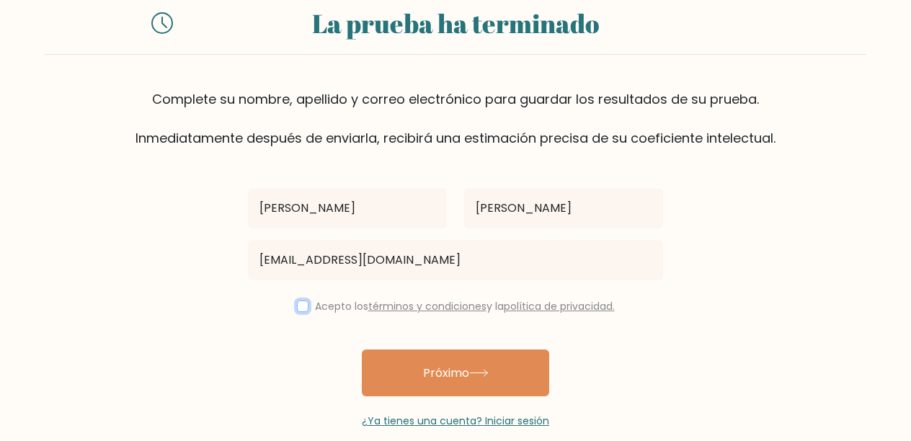
click at [301, 302] on input "checkbox" at bounding box center [303, 307] width 12 height 12
checkbox input "true"
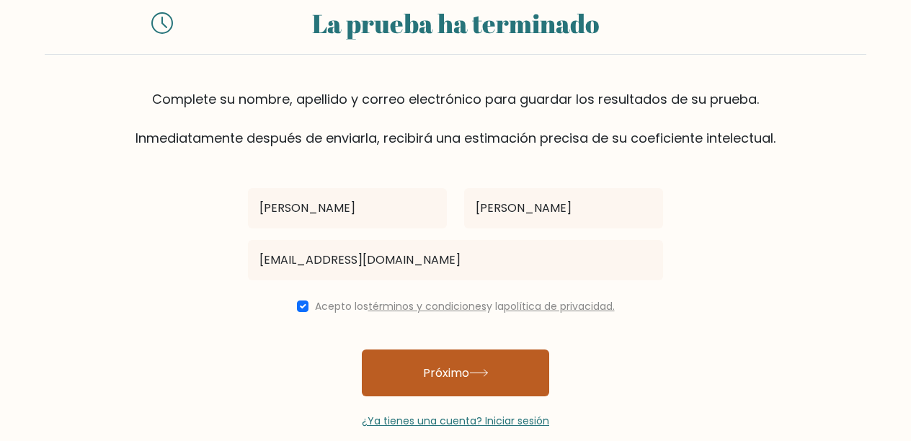
click at [430, 360] on button "Próximo" at bounding box center [455, 373] width 187 height 47
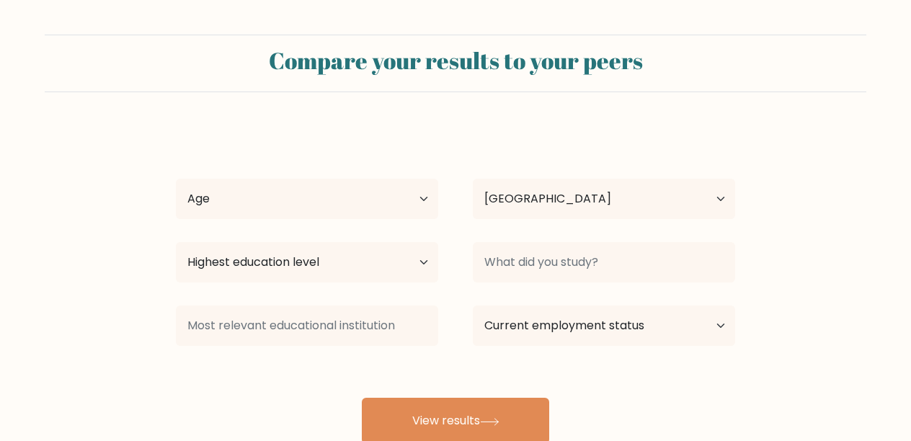
select select "HN"
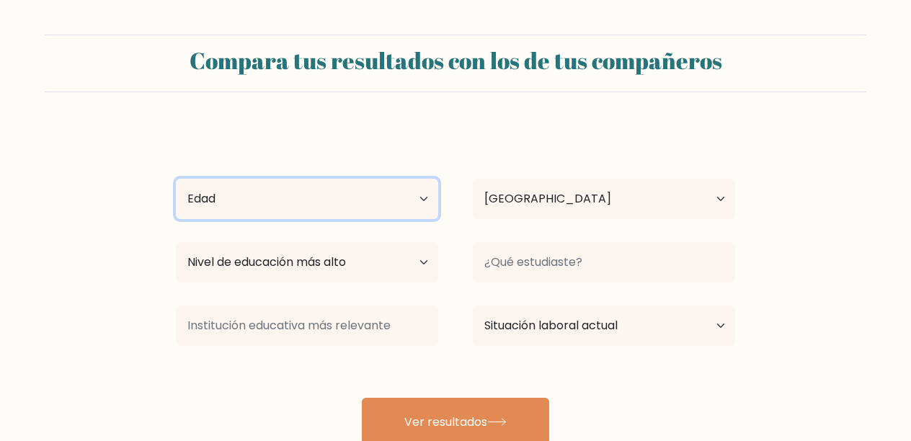
click at [314, 192] on select "Edad menores de 18 años 18-24 años 25-34 años 35-44 años 45-54 años 55-64 años …" at bounding box center [307, 199] width 262 height 40
select select "25_34"
click at [176, 179] on select "Edad menores de 18 años 18-24 años 25-34 años 35-44 años 45-54 años 55-64 años …" at bounding box center [307, 199] width 262 height 40
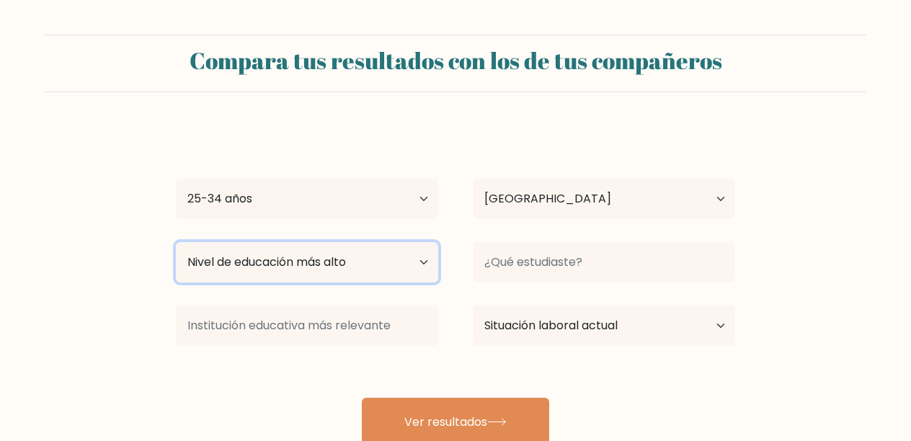
click at [413, 258] on select "Nivel de educación más alto Sin escolarización Primario Secundaria inferior Sec…" at bounding box center [307, 262] width 262 height 40
select select "upper_secondary"
click at [176, 242] on select "Nivel de educación más alto Sin escolarización Primario Secundaria inferior Sec…" at bounding box center [307, 262] width 262 height 40
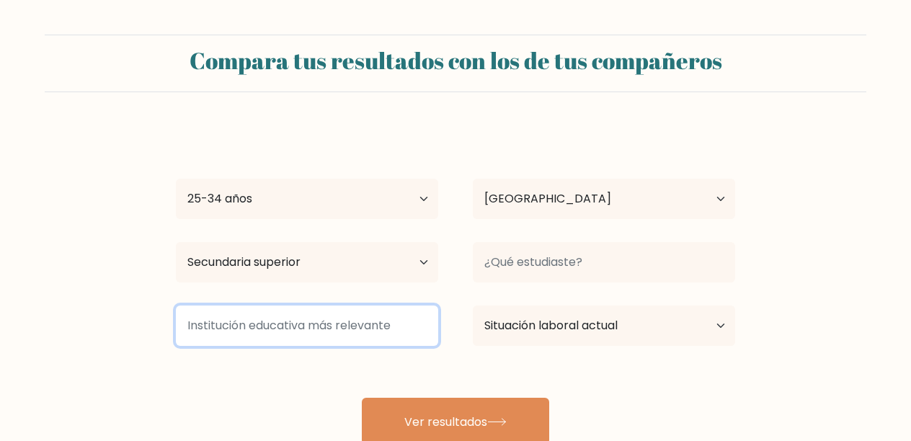
click at [399, 331] on input at bounding box center [307, 326] width 262 height 40
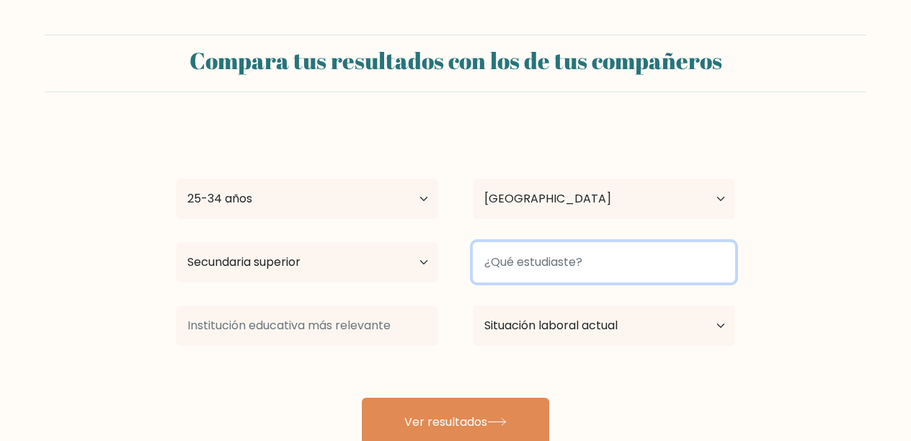
click at [624, 273] on input at bounding box center [604, 262] width 262 height 40
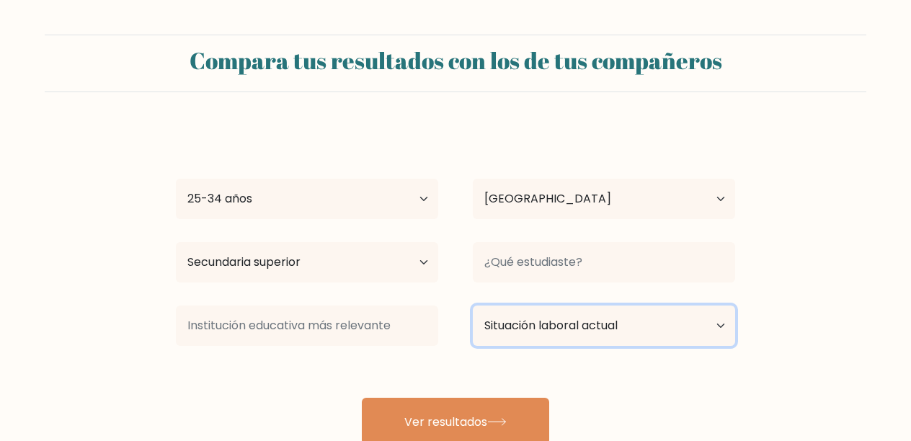
click at [664, 322] on select "Situación laboral actual Empleado Alumno Jubilado Otro/prefiero no responder" at bounding box center [604, 326] width 262 height 40
select select "student"
click at [473, 306] on select "Situación laboral actual Empleado Alumno Jubilado Otro/prefiero no responder" at bounding box center [604, 326] width 262 height 40
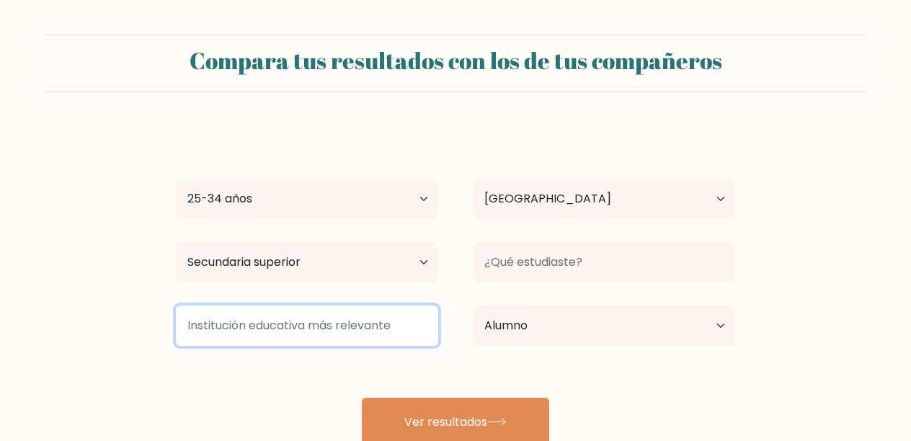
click at [402, 319] on input at bounding box center [307, 326] width 262 height 40
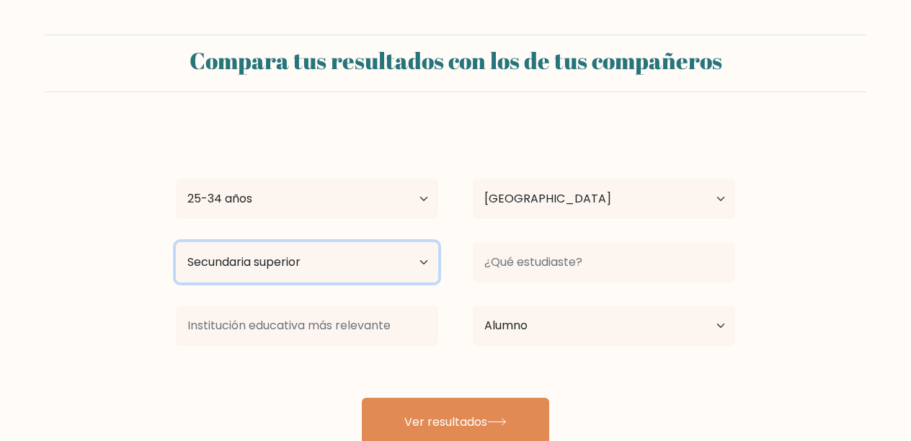
click at [422, 266] on select "Nivel de educación más alto Sin escolarización Primario Secundaria inferior Sec…" at bounding box center [307, 262] width 262 height 40
select select "bachelors_degree"
click at [176, 242] on select "Nivel de educación más alto Sin escolarización Primario Secundaria inferior Sec…" at bounding box center [307, 262] width 262 height 40
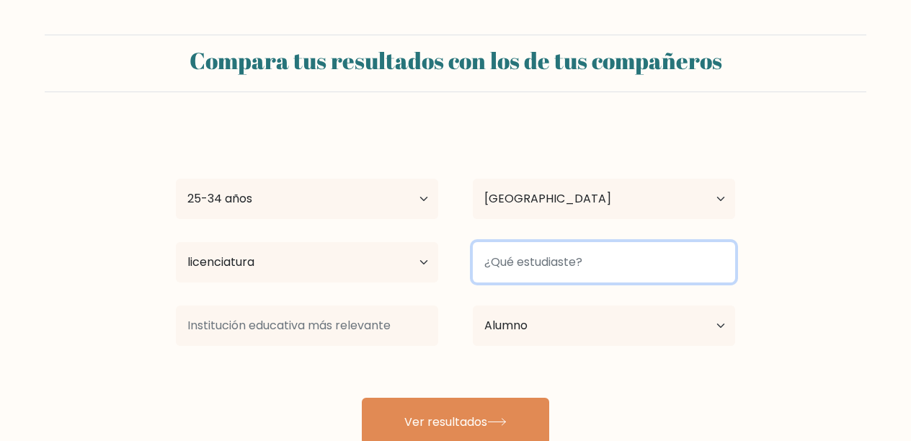
click at [570, 266] on input at bounding box center [604, 262] width 262 height 40
type input "m"
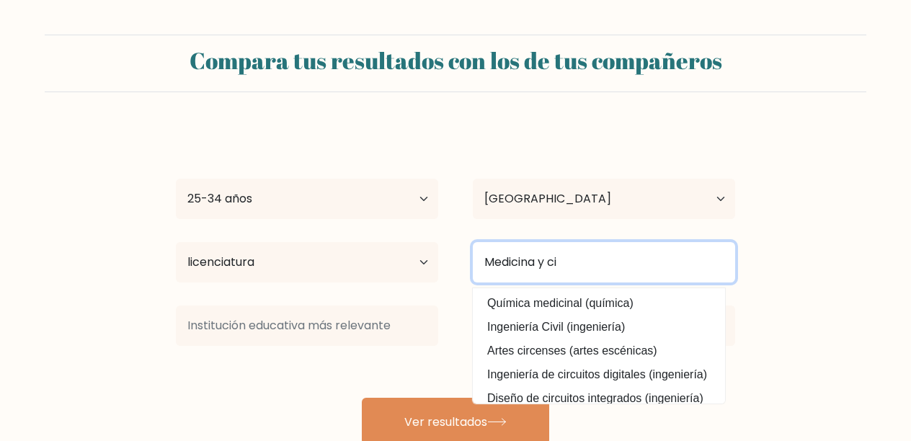
type input "Medicina y ci"
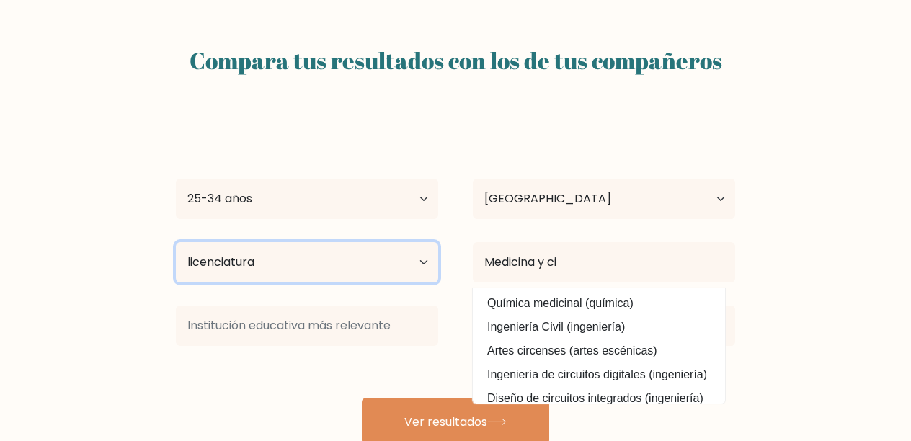
click at [424, 265] on select "Nivel de educación más alto Sin escolarización Primario Secundaria inferior Sec…" at bounding box center [307, 262] width 262 height 40
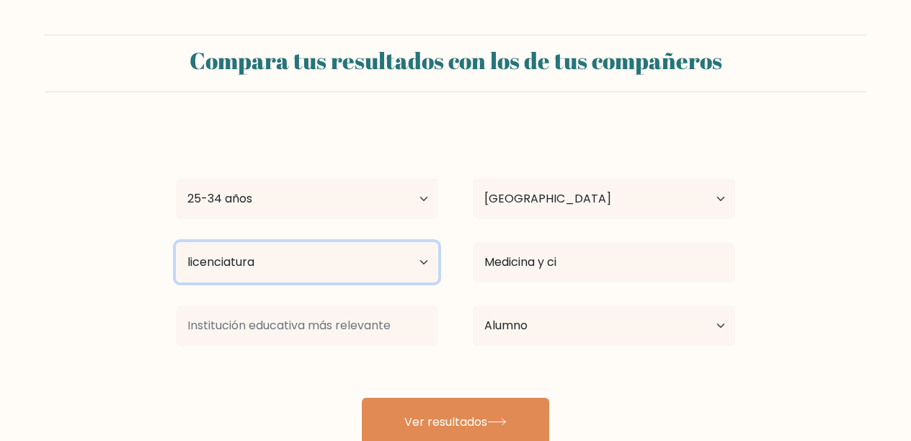
select select "doctoral_degree"
click at [176, 242] on select "Nivel de educación más alto Sin escolarización Primario Secundaria inferior Sec…" at bounding box center [307, 262] width 262 height 40
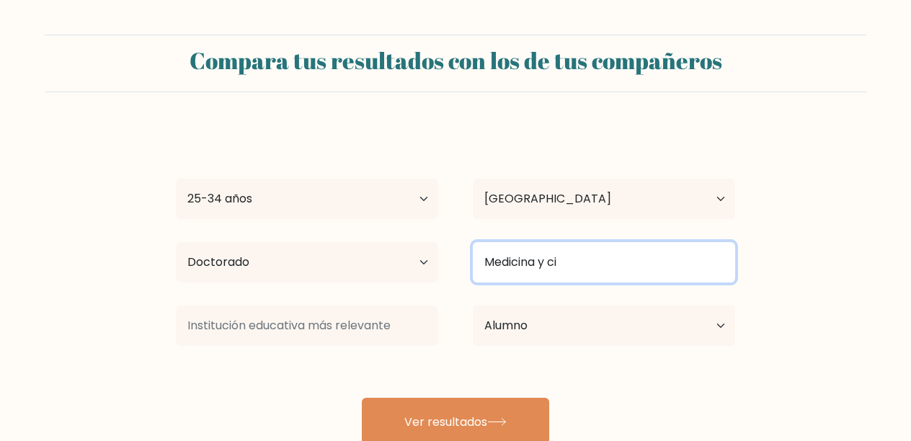
click at [563, 270] on input "Medicina y ci" at bounding box center [604, 262] width 262 height 40
type input "M"
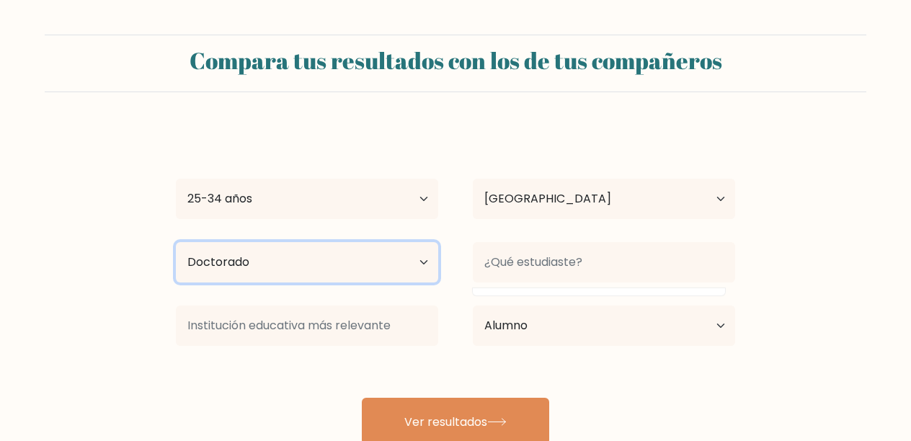
click at [415, 266] on select "Nivel de educación más alto Sin escolarización Primario Secundaria inferior Sec…" at bounding box center [307, 262] width 262 height 40
click at [176, 242] on select "Nivel de educación más alto Sin escolarización Primario Secundaria inferior Sec…" at bounding box center [307, 262] width 262 height 40
click at [419, 263] on select "Nivel de educación más alto Sin escolarización Primario Secundaria inferior Sec…" at bounding box center [307, 262] width 262 height 40
select select "bachelors_degree"
click at [176, 242] on select "Nivel de educación más alto Sin escolarización Primario Secundaria inferior Sec…" at bounding box center [307, 262] width 262 height 40
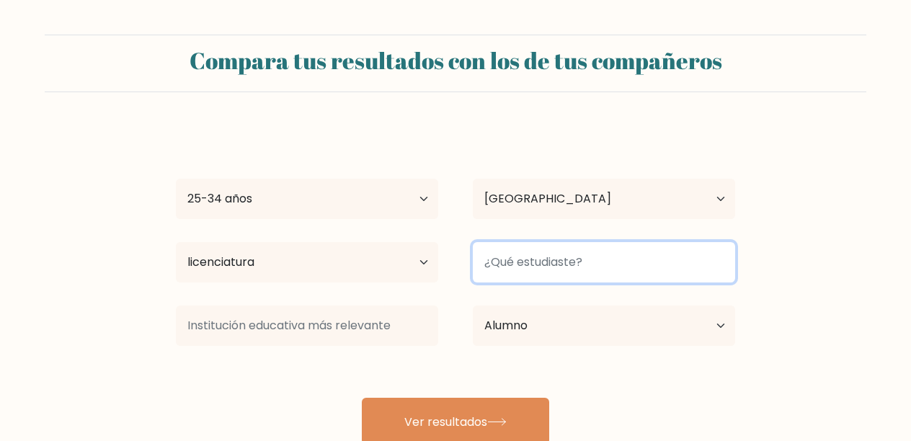
click at [515, 253] on input at bounding box center [604, 262] width 262 height 40
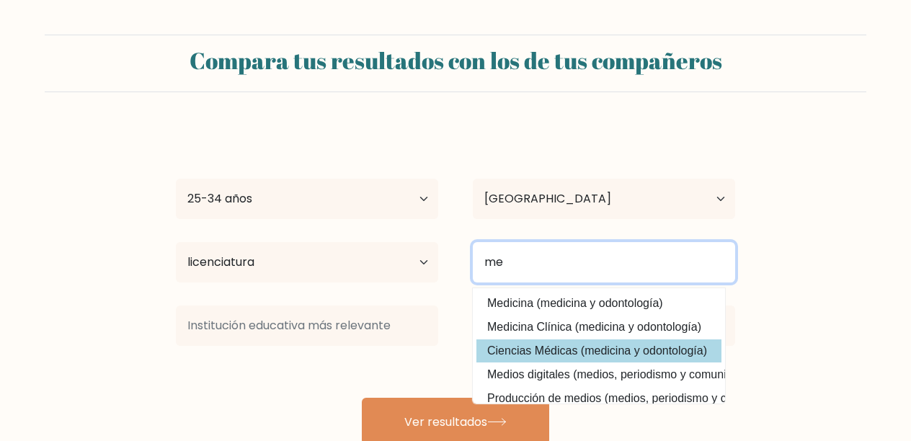
type input "me"
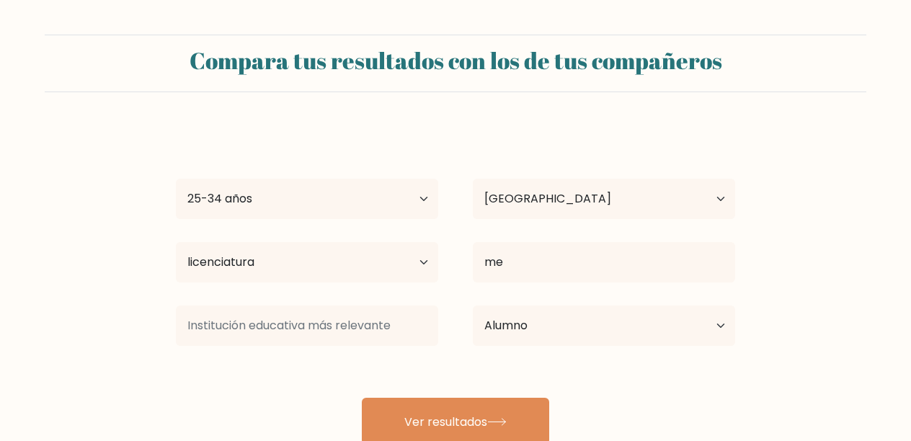
click at [521, 349] on div "Iveth Quintero Edad menores de 18 años 18-24 años 25-34 años 35-44 años 45-54 a…" at bounding box center [455, 286] width 577 height 318
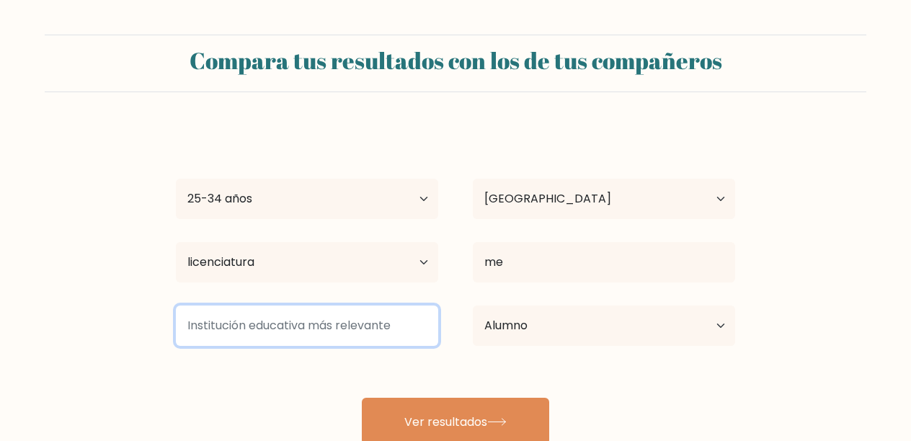
click at [410, 324] on input at bounding box center [307, 326] width 262 height 40
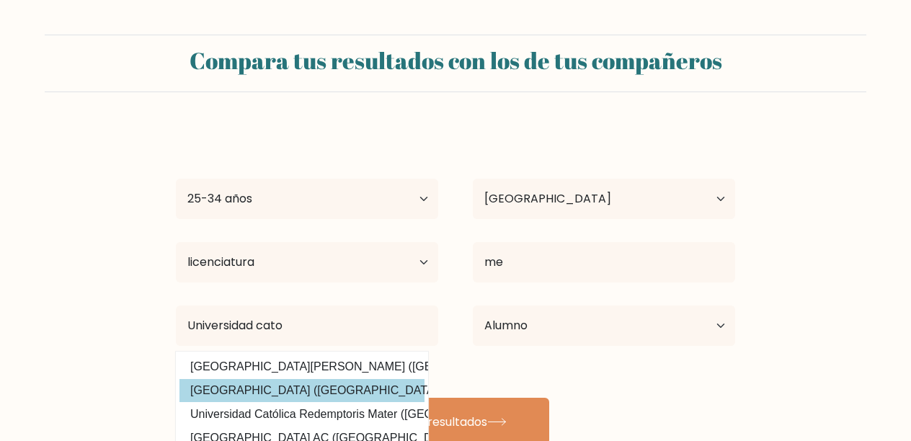
click at [376, 394] on option "Universidad Católica de Honduras (Honduras)" at bounding box center [302, 390] width 245 height 23
type input "[GEOGRAPHIC_DATA][DEMOGRAPHIC_DATA]"
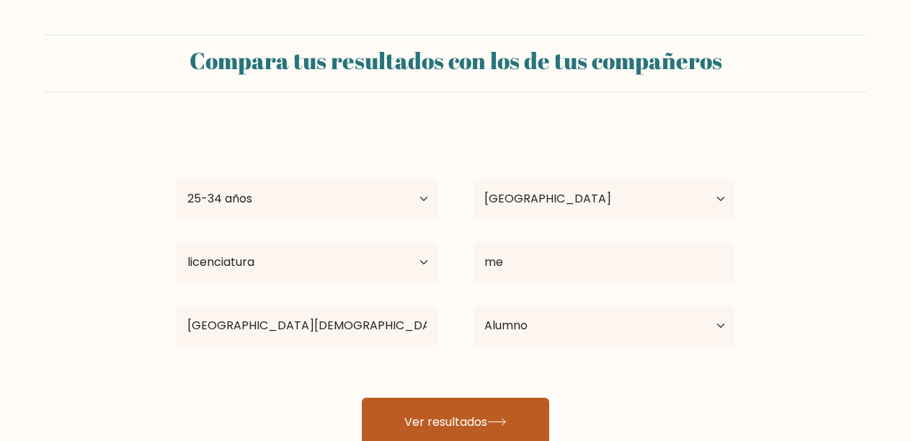
click at [448, 415] on font "Ver resultados" at bounding box center [445, 421] width 83 height 17
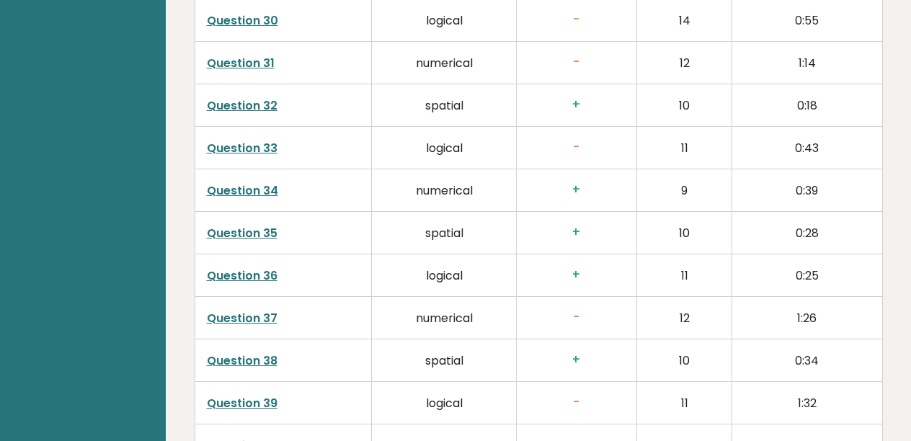
scroll to position [3784, 0]
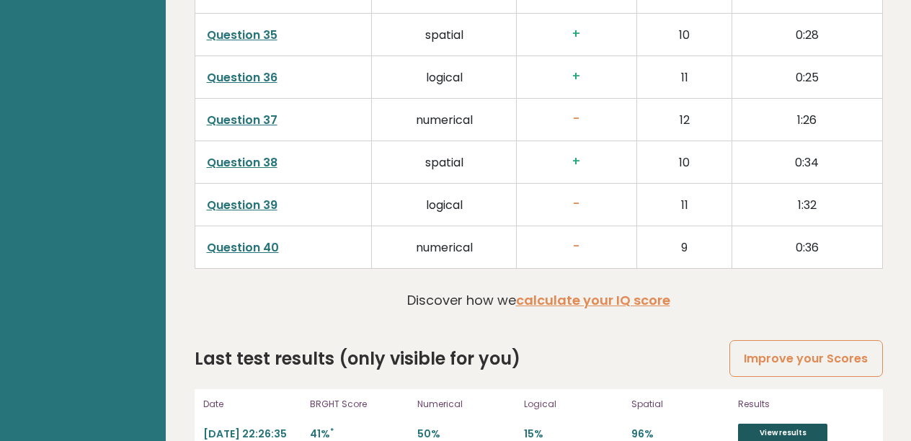
click at [769, 424] on link "View results" at bounding box center [782, 433] width 89 height 19
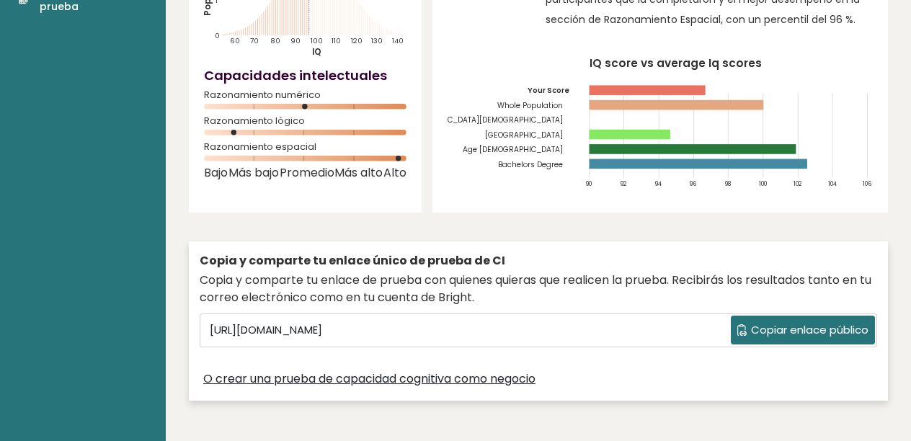
scroll to position [0, 0]
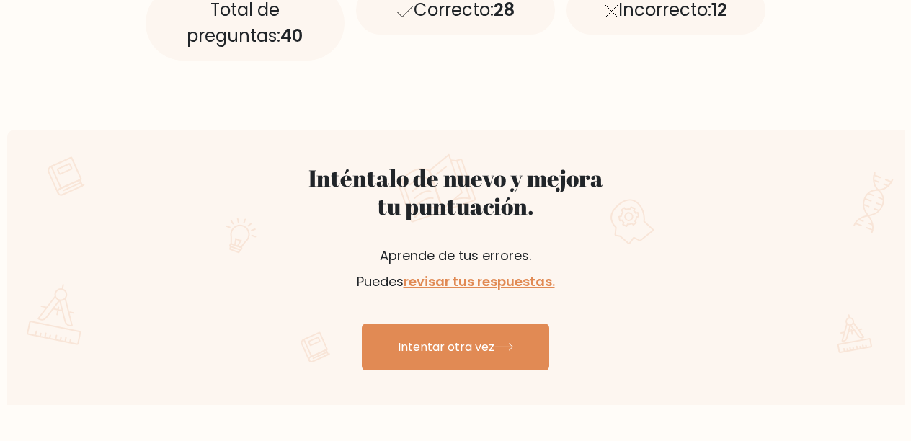
scroll to position [722, 0]
